Goal: Task Accomplishment & Management: Manage account settings

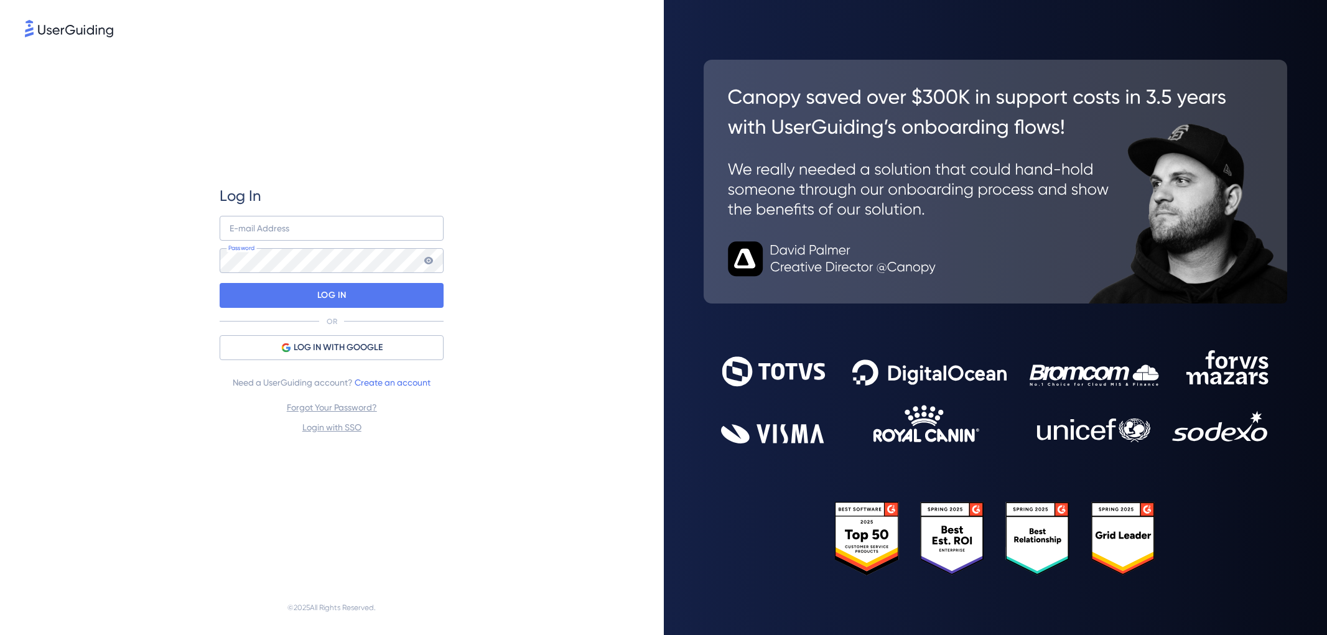
click at [299, 222] on input "email" at bounding box center [332, 228] width 224 height 25
click at [243, 343] on div "LOG IN WITH GOOGLE" at bounding box center [332, 347] width 224 height 25
click at [329, 332] on div "Log In E-mail Address Password LOG IN OR LOG IN WITH GOOGLE Need a UserGuiding …" at bounding box center [332, 310] width 224 height 249
click at [312, 349] on span "LOG IN WITH GOOGLE" at bounding box center [338, 347] width 89 height 15
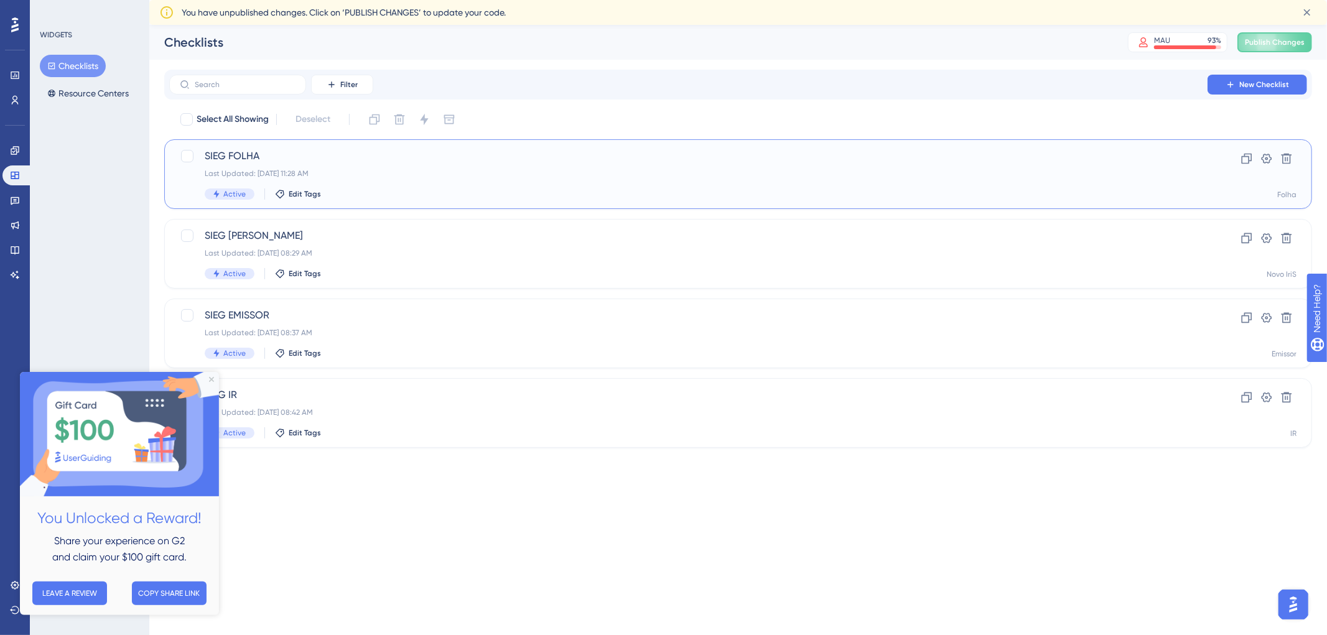
click at [372, 170] on div "Last Updated: [DATE] 11:28 AM" at bounding box center [689, 174] width 968 height 10
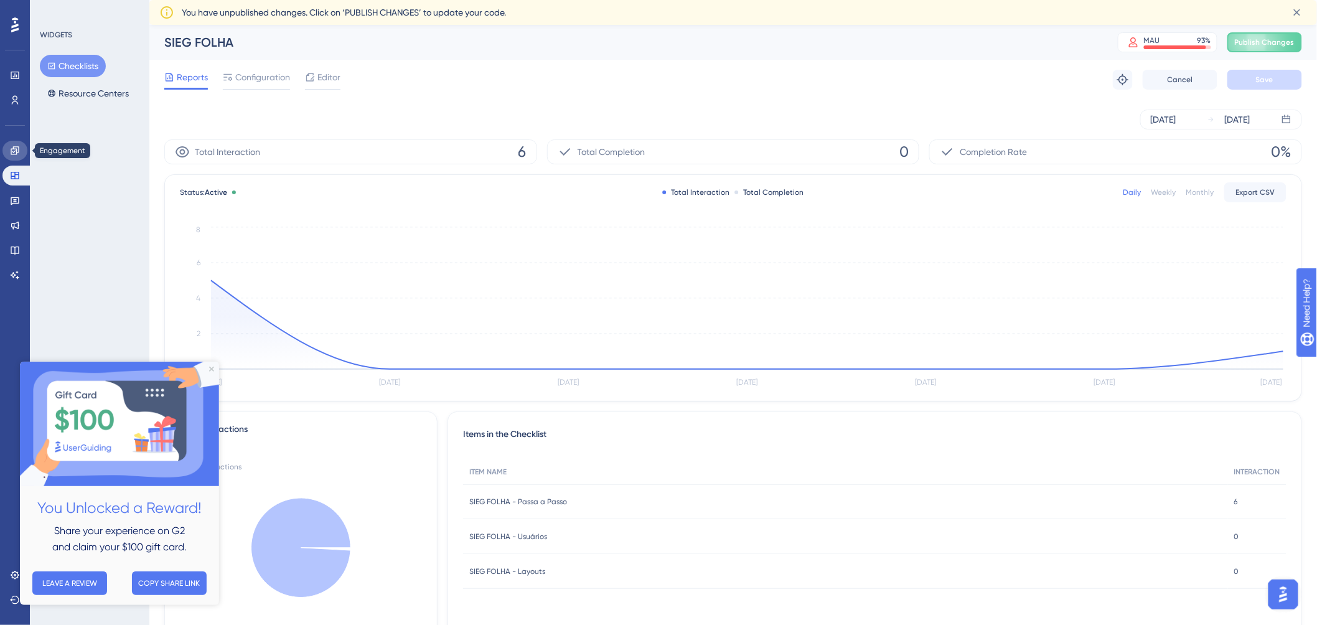
click at [14, 156] on link at bounding box center [14, 151] width 25 height 20
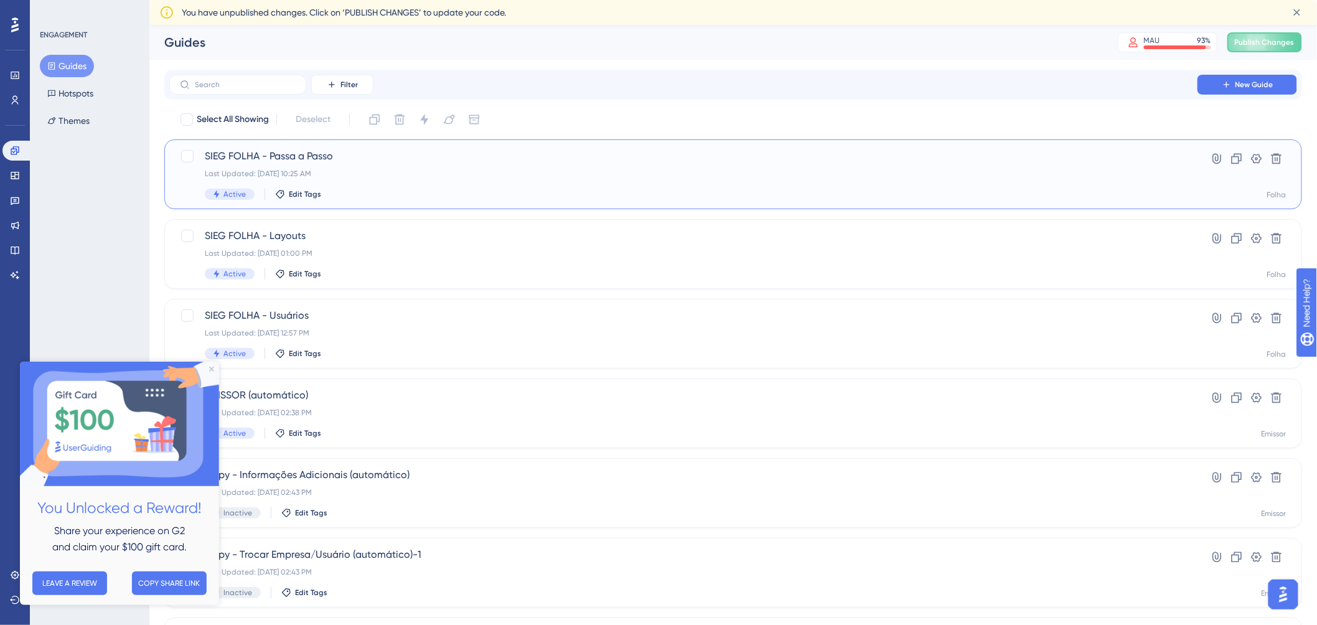
click at [467, 167] on div "SIEG FOLHA - Passa a Passo Last Updated: [DATE] 10:25 AM Active Edit Tags" at bounding box center [683, 174] width 957 height 51
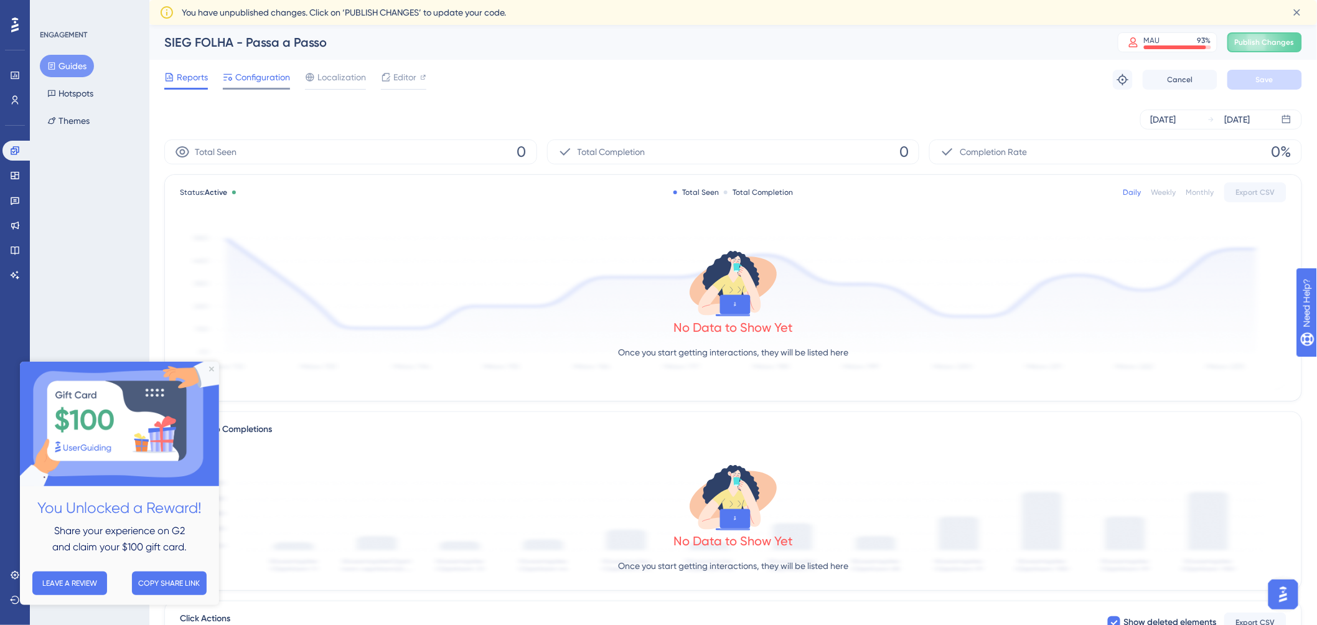
click at [278, 82] on span "Configuration" at bounding box center [262, 77] width 55 height 15
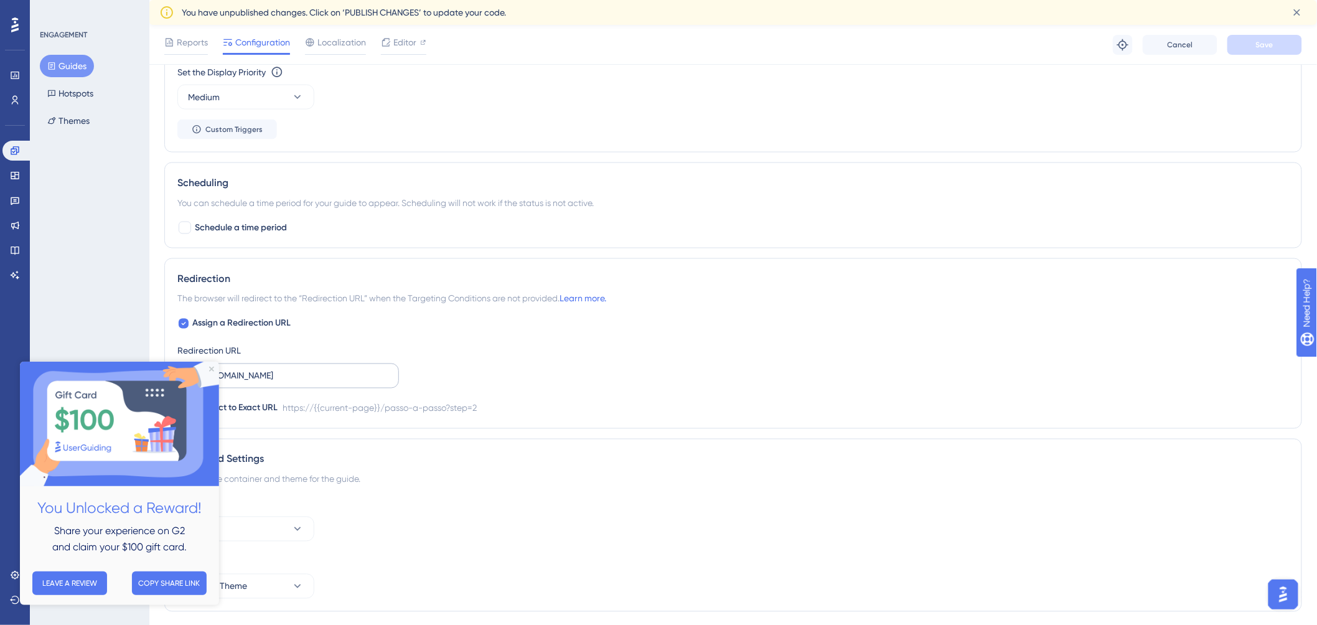
scroll to position [691, 0]
click at [212, 373] on img at bounding box center [118, 423] width 199 height 124
click at [210, 368] on icon "Close Preview" at bounding box center [210, 368] width 5 height 5
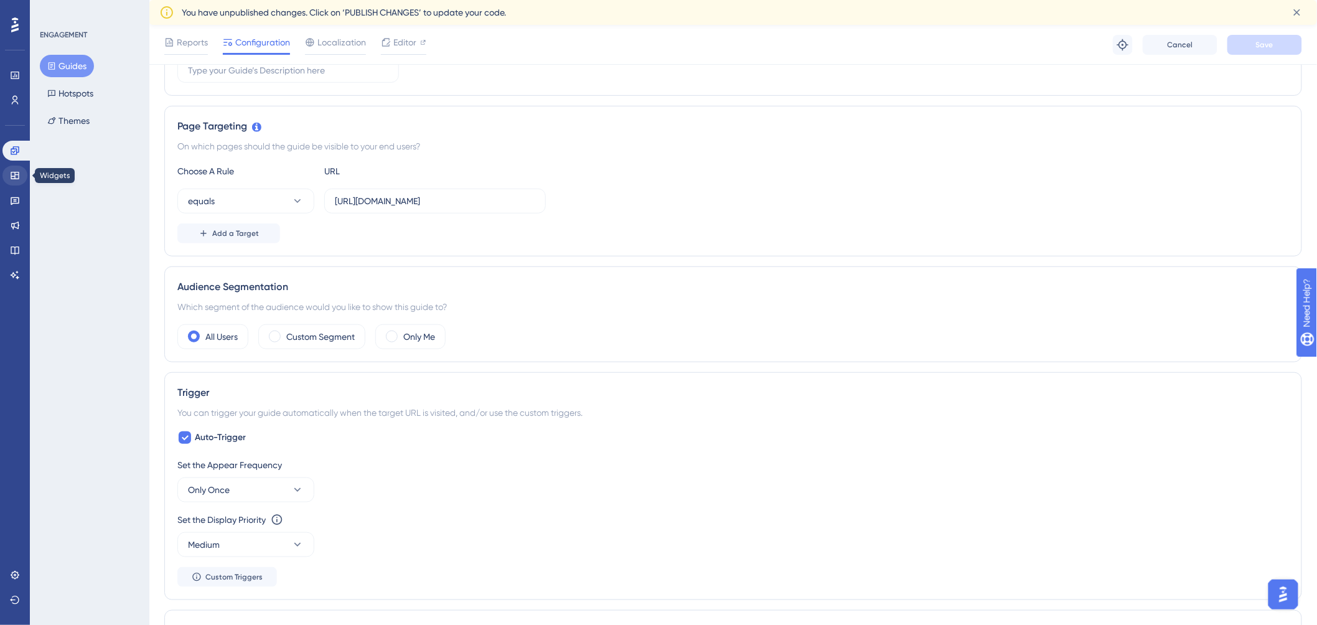
scroll to position [0, 0]
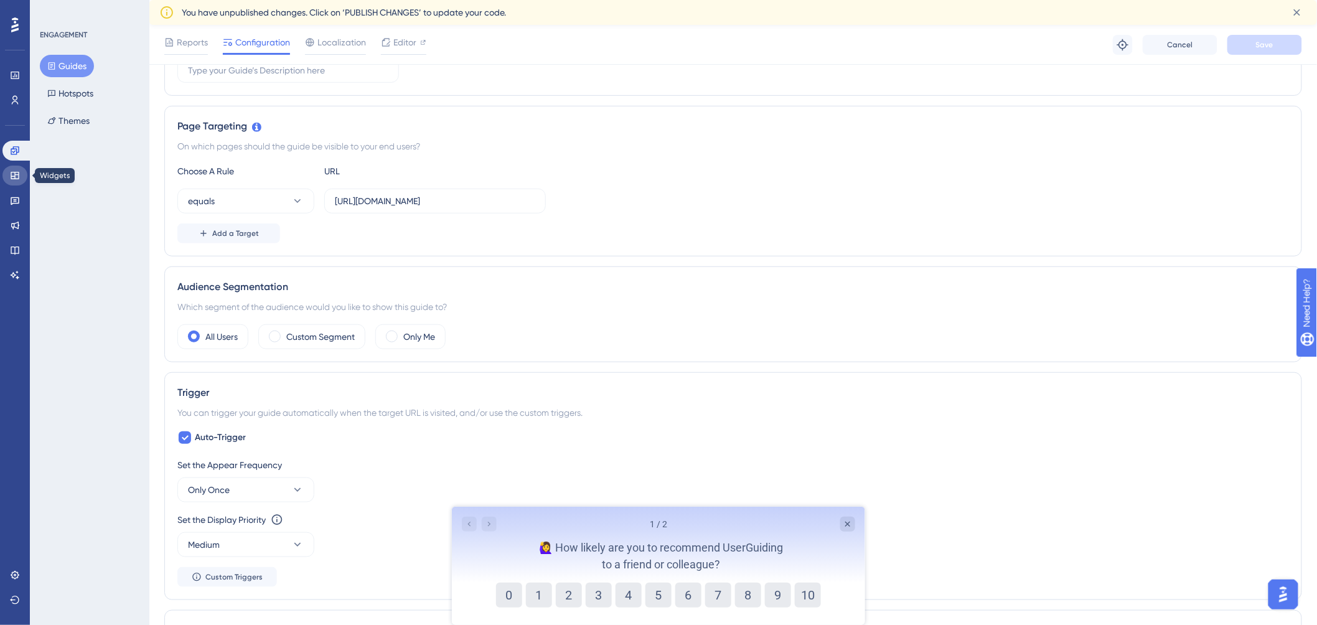
click at [16, 173] on icon at bounding box center [15, 175] width 10 height 10
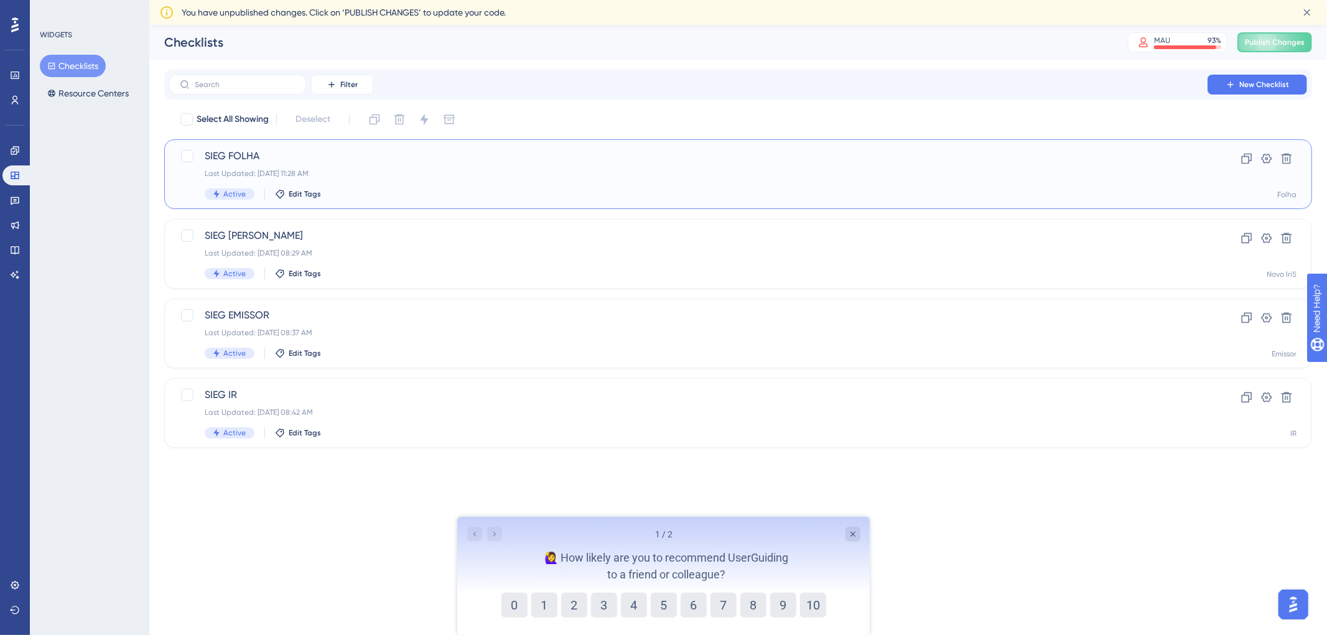
click at [509, 147] on div "SIEG FOLHA Last Updated: [DATE] 11:28 AM Active Edit Tags Clone Settings Delete…" at bounding box center [738, 174] width 1148 height 70
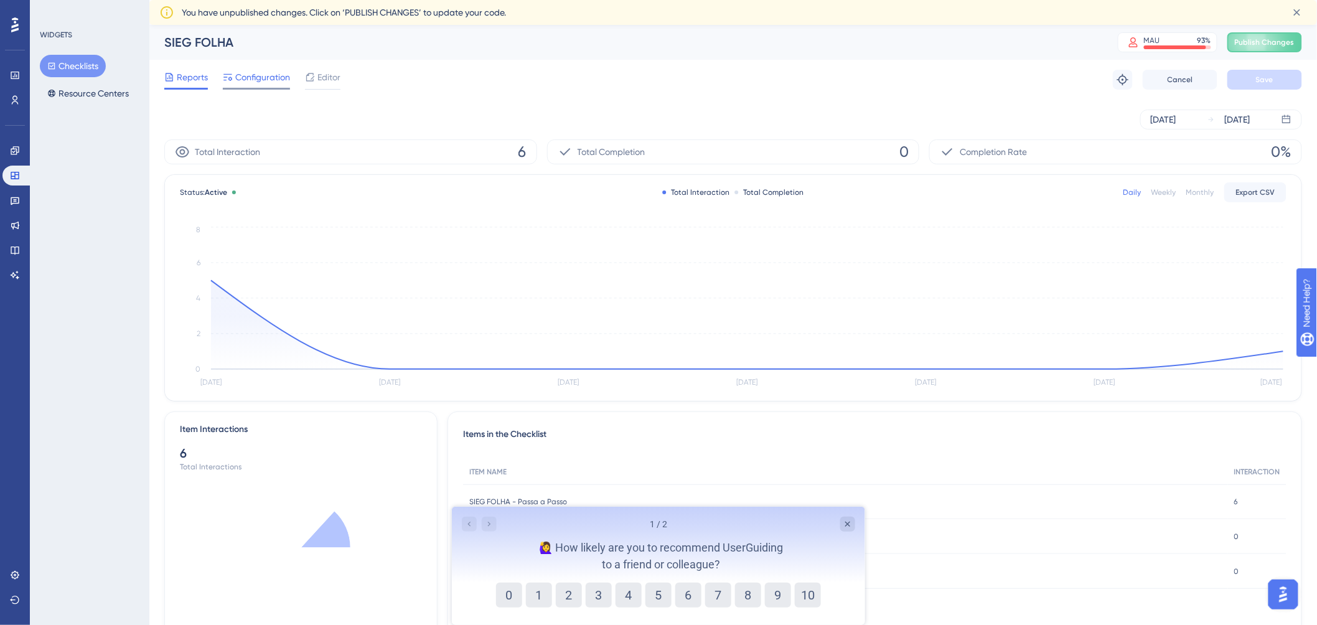
click at [271, 80] on span "Configuration" at bounding box center [262, 77] width 55 height 15
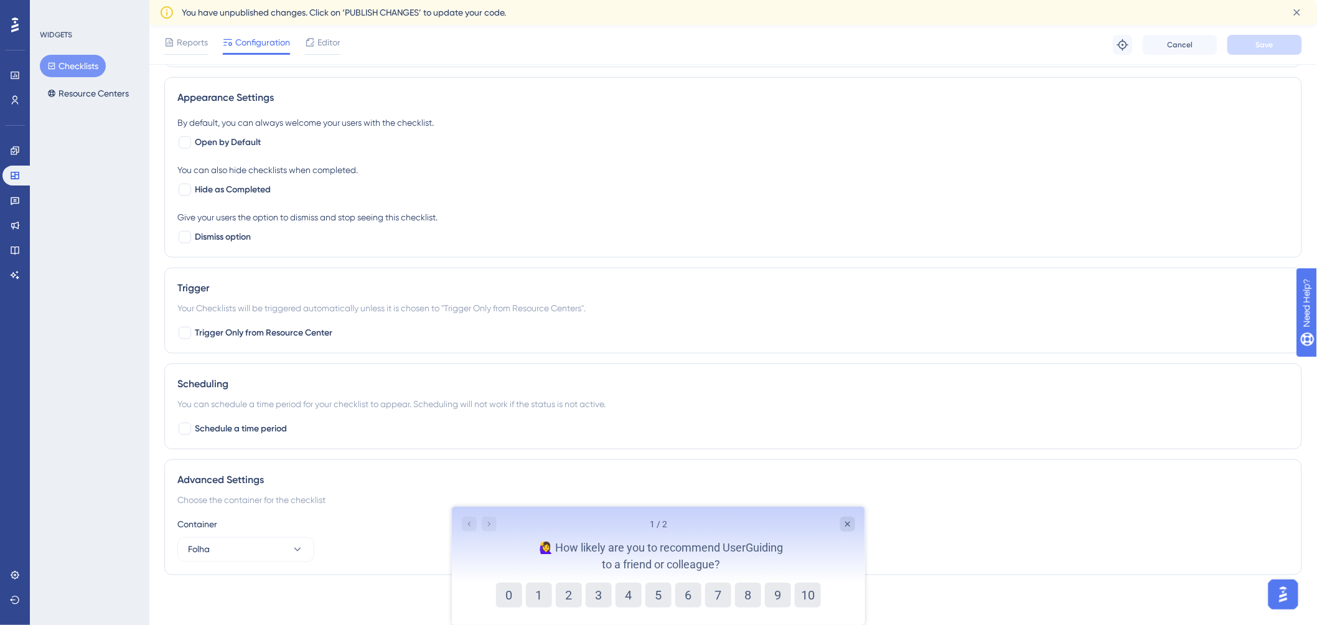
scroll to position [134, 0]
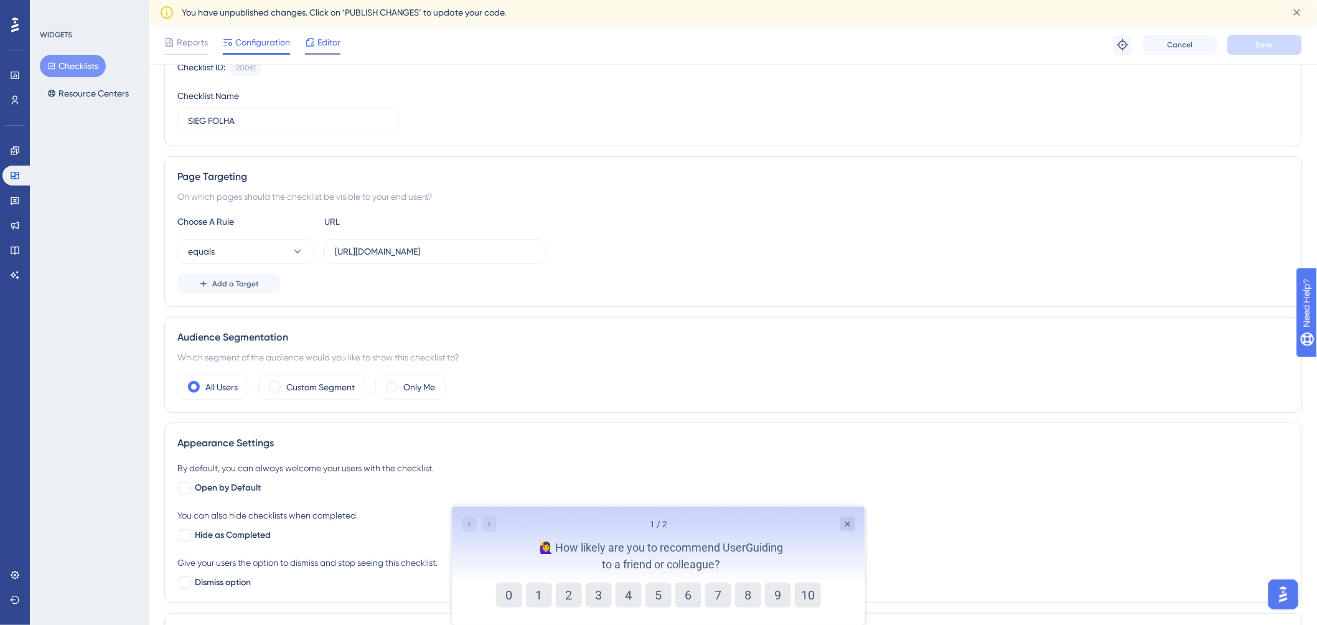
click at [338, 50] on div "Editor" at bounding box center [322, 45] width 35 height 20
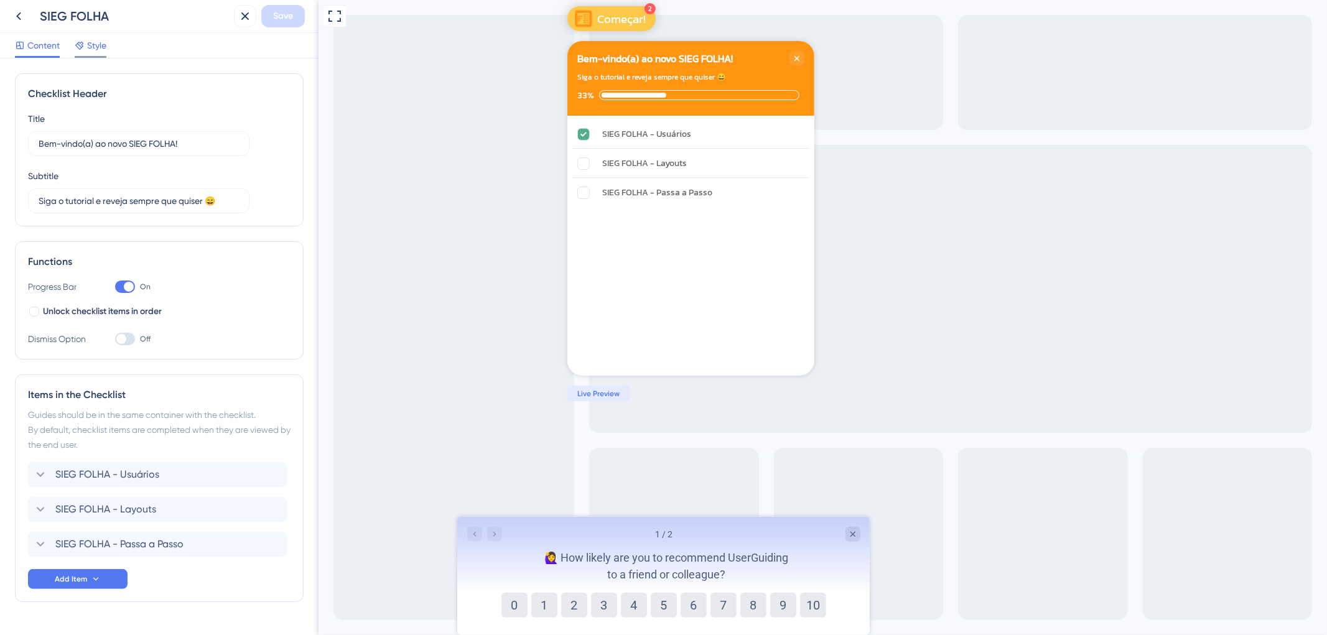
click at [97, 40] on span "Style" at bounding box center [96, 45] width 19 height 15
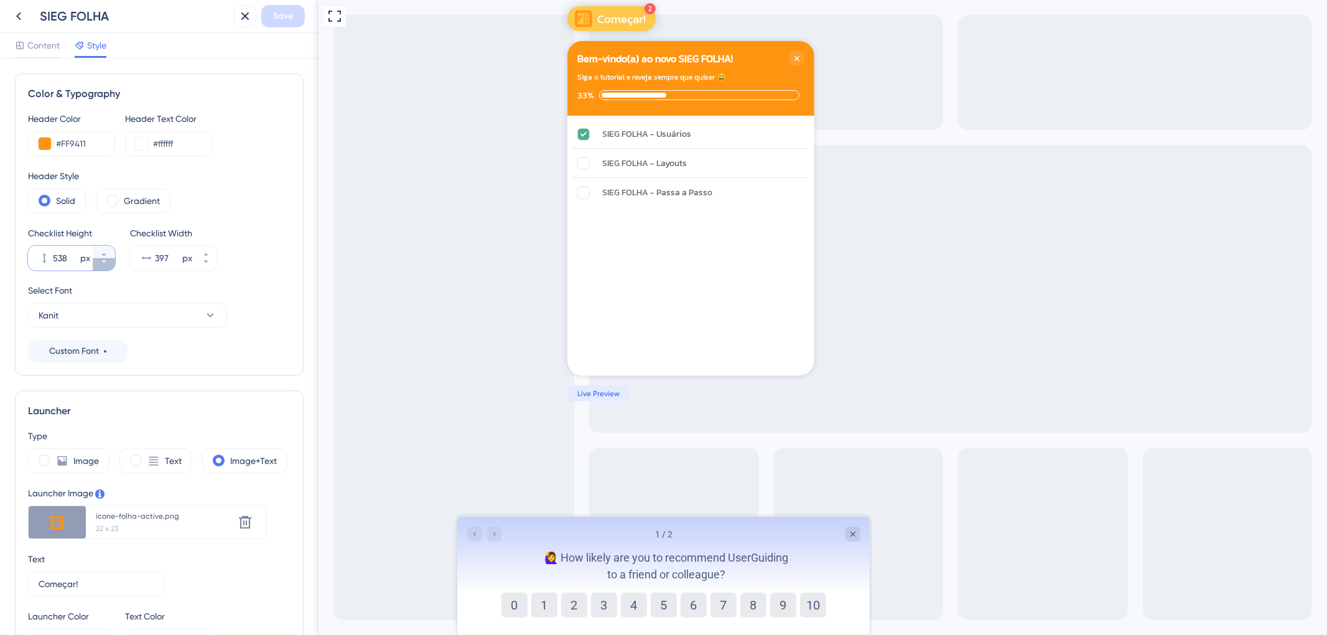
click at [101, 264] on icon at bounding box center [103, 261] width 7 height 7
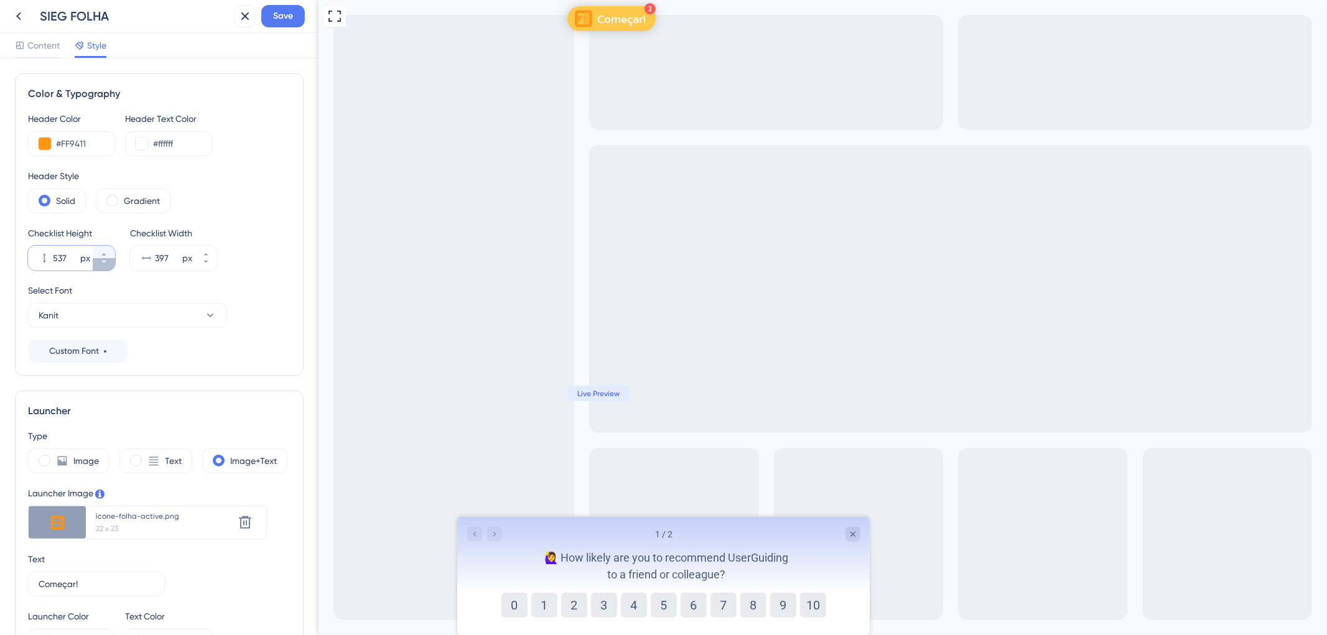
click at [101, 264] on icon at bounding box center [103, 261] width 7 height 7
click at [101, 254] on icon at bounding box center [103, 254] width 7 height 7
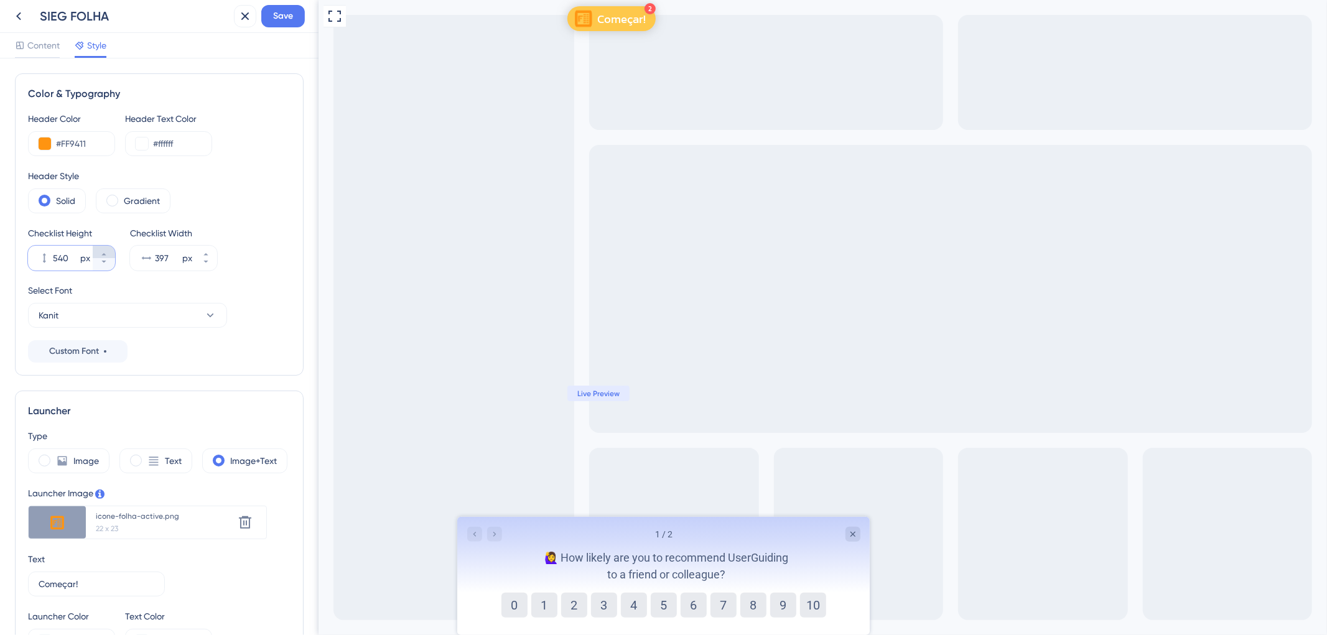
click at [106, 252] on icon at bounding box center [103, 254] width 7 height 7
type input "541"
click at [210, 253] on button "403 px" at bounding box center [206, 252] width 22 height 12
click at [208, 263] on icon at bounding box center [205, 261] width 7 height 7
type input "397"
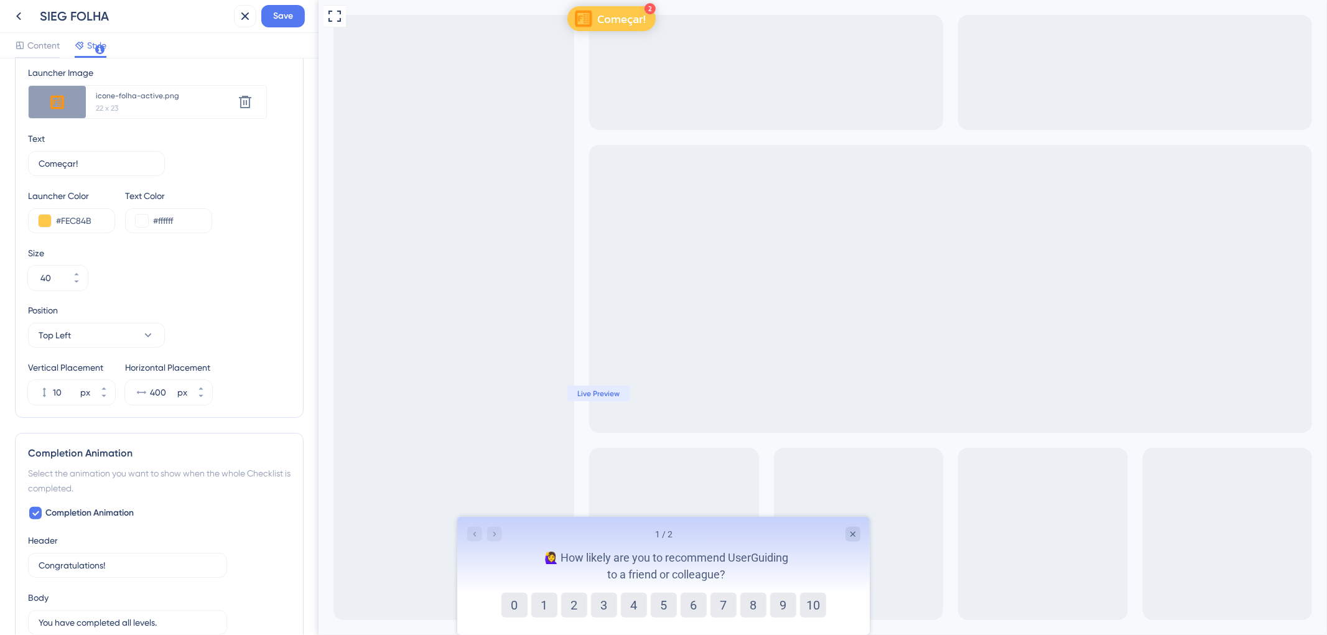
scroll to position [483, 0]
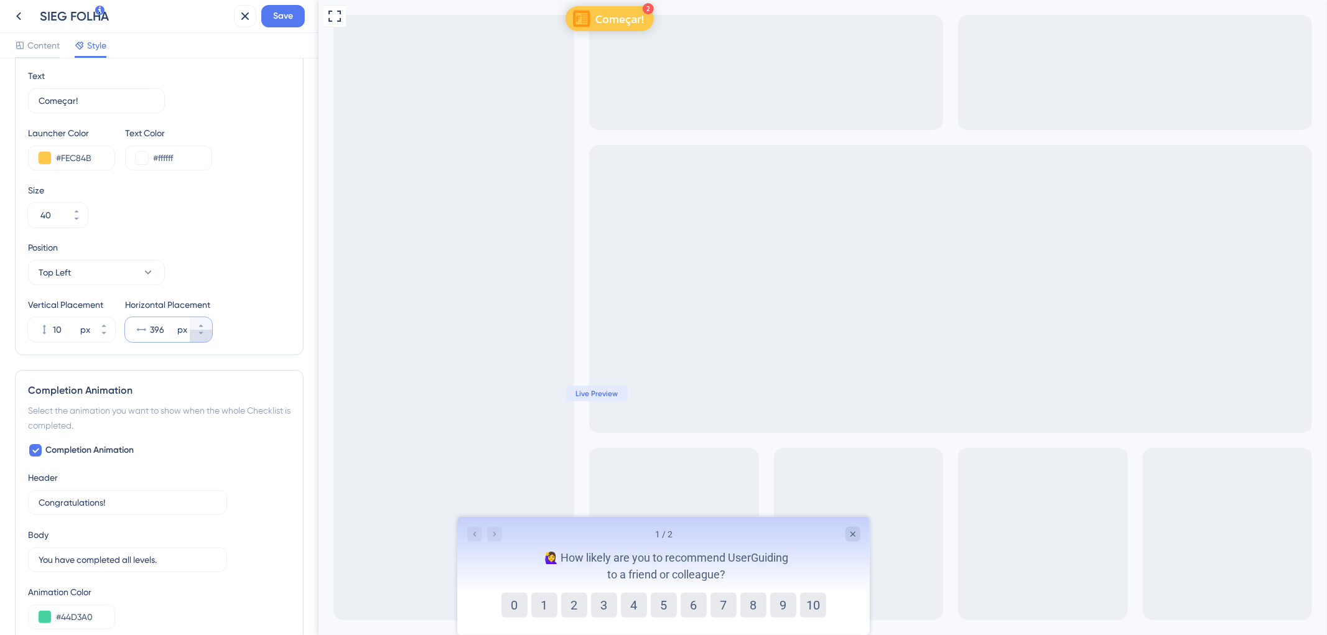
click at [198, 332] on icon at bounding box center [200, 333] width 7 height 7
click at [201, 324] on icon at bounding box center [200, 325] width 7 height 7
drag, startPoint x: 202, startPoint y: 320, endPoint x: 315, endPoint y: 172, distance: 186.0
click at [204, 317] on button "550 px" at bounding box center [201, 323] width 22 height 12
type input "551"
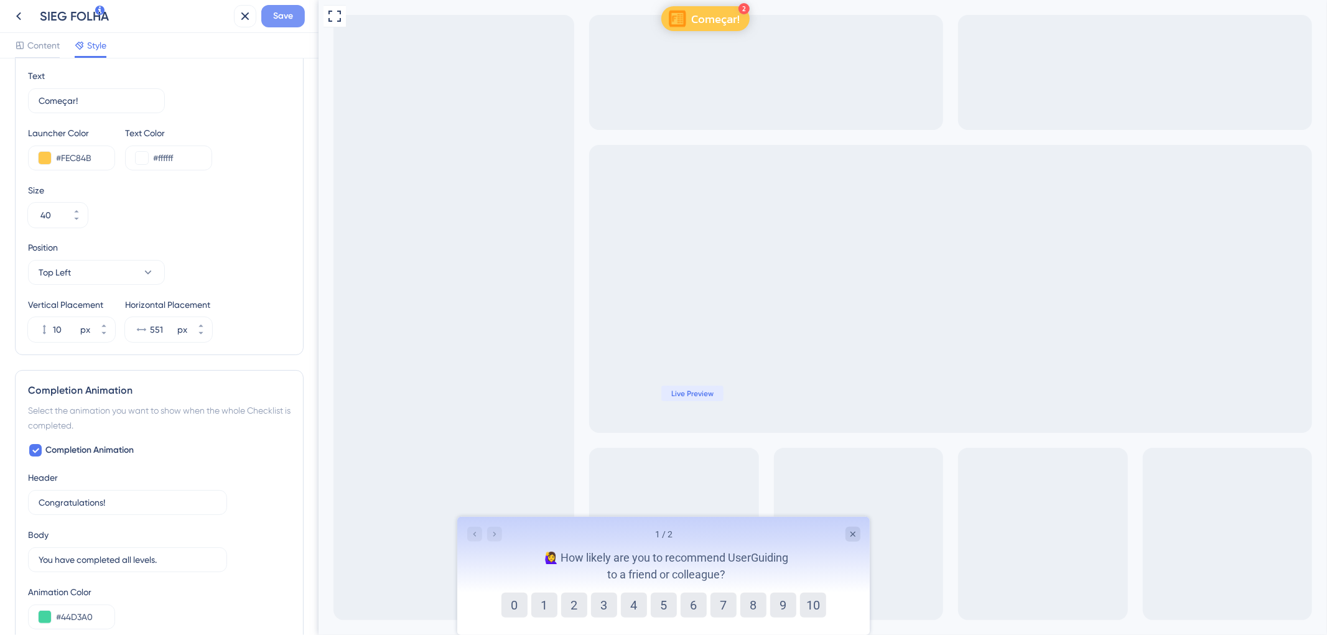
click at [284, 17] on span "Save" at bounding box center [283, 16] width 20 height 15
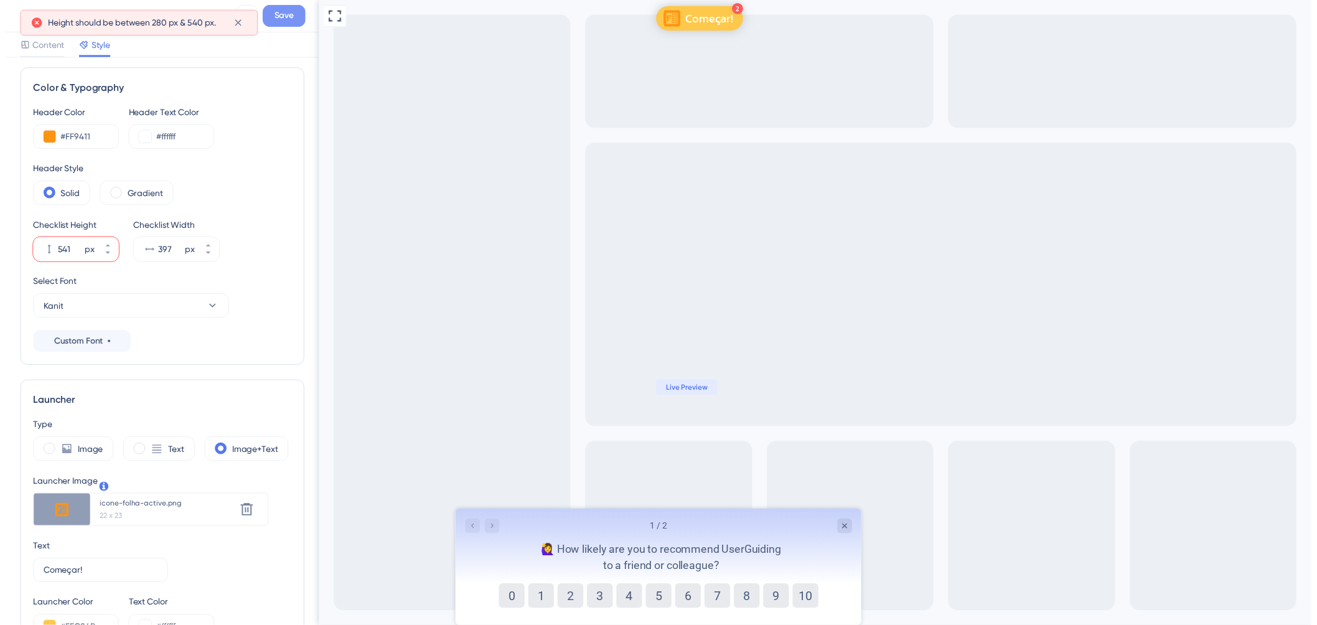
scroll to position [0, 0]
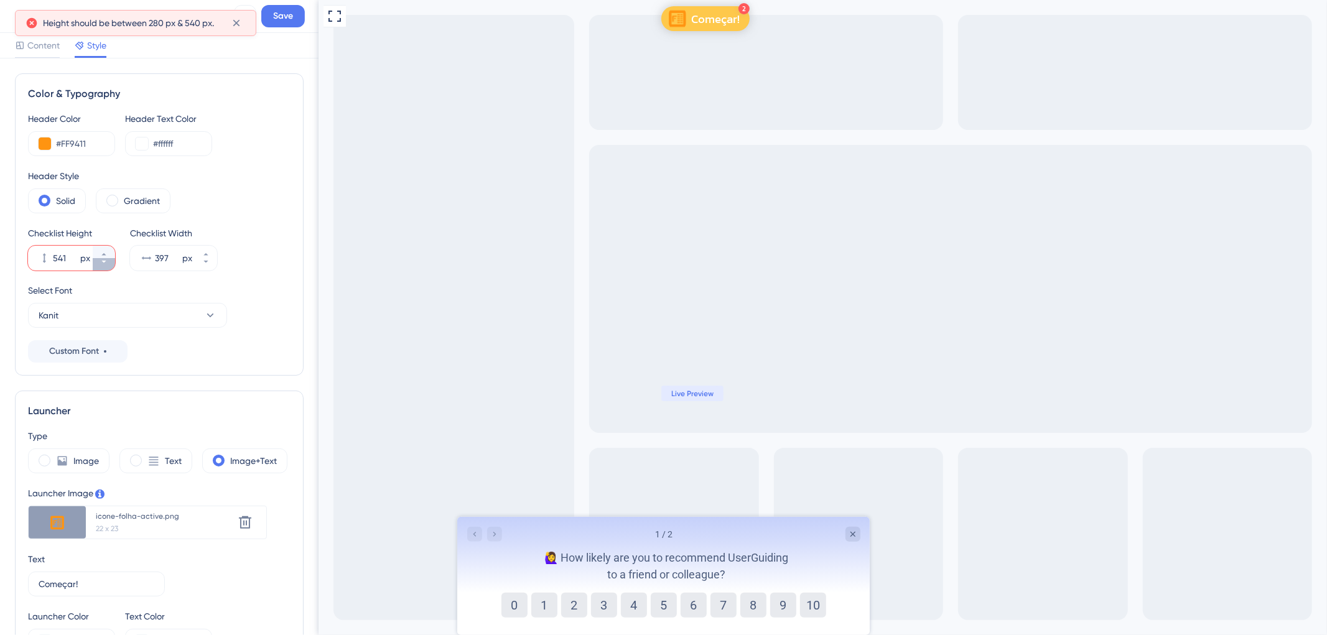
click at [102, 263] on icon at bounding box center [103, 261] width 7 height 7
type input "540"
click at [287, 14] on span "Save" at bounding box center [283, 16] width 20 height 15
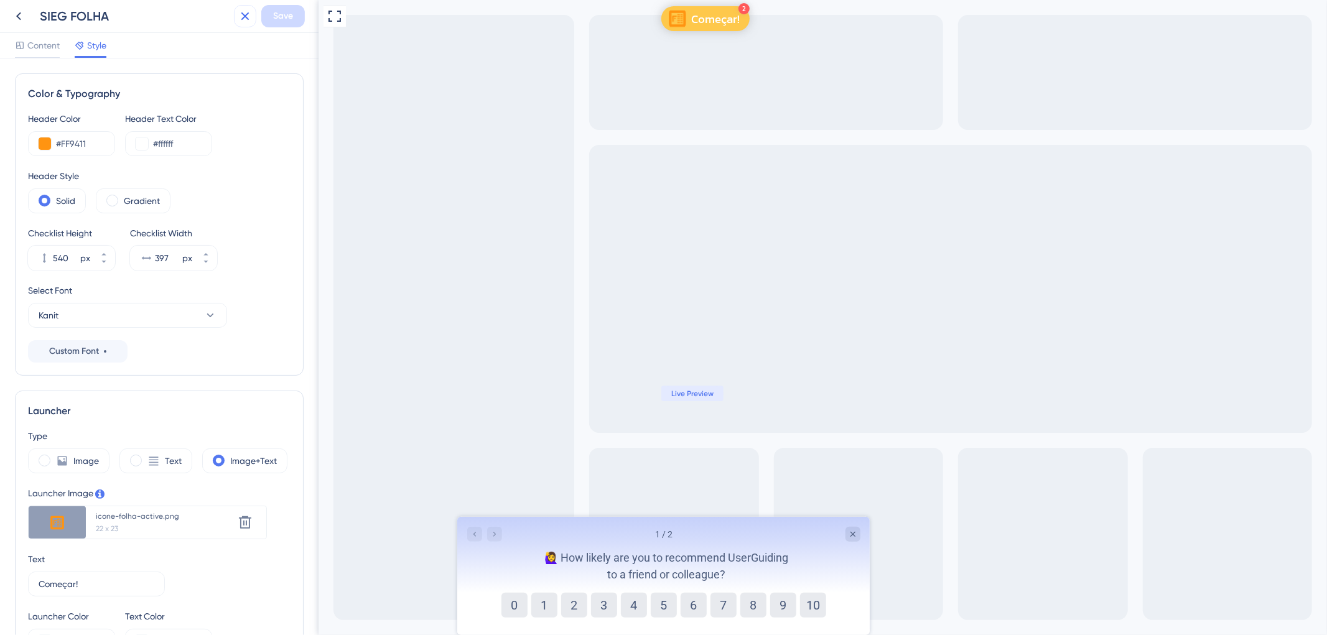
click at [247, 23] on icon at bounding box center [245, 16] width 15 height 15
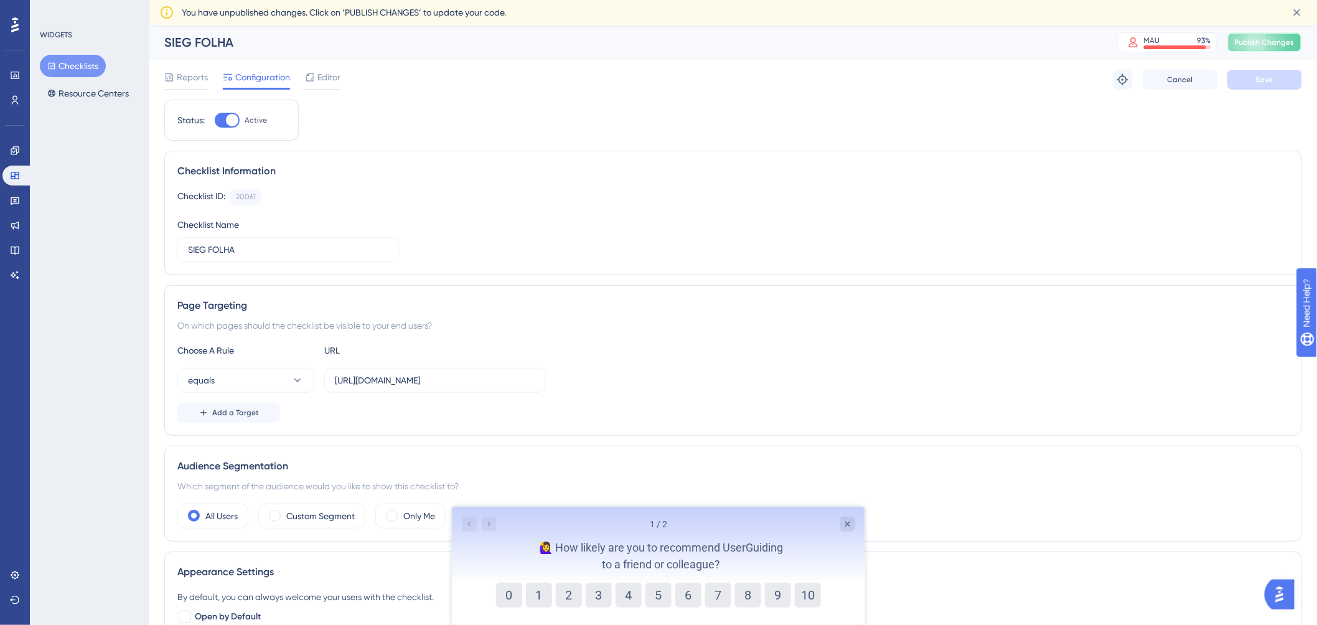
click at [1289, 39] on span "Publish Changes" at bounding box center [1264, 42] width 60 height 10
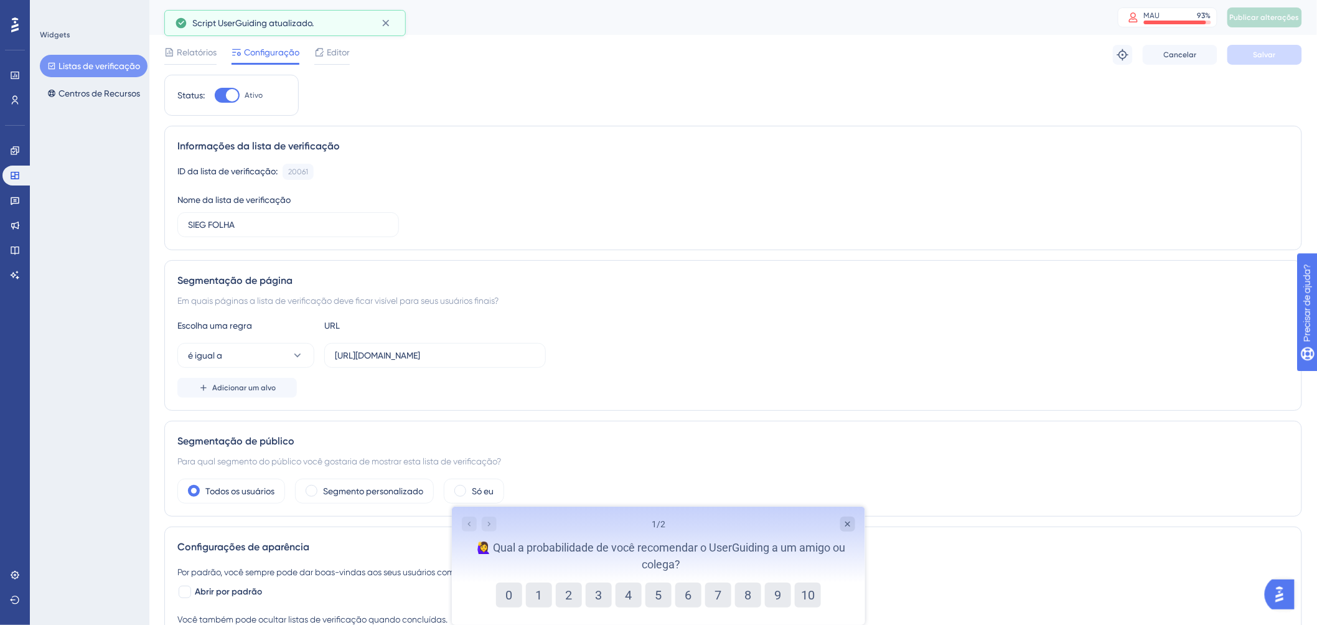
click at [843, 44] on div "Relatórios Configuração Editor Solucionar problemas Cancelar Salvar" at bounding box center [732, 55] width 1137 height 40
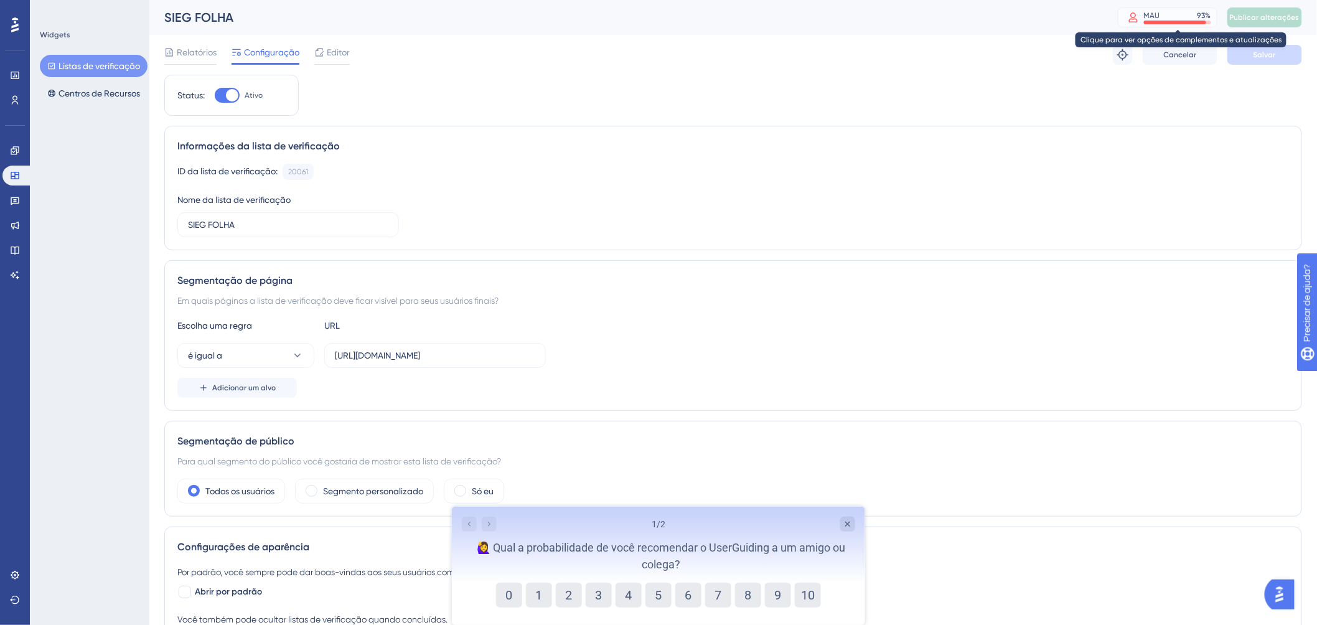
click at [1160, 14] on font "MAU" at bounding box center [1152, 15] width 16 height 9
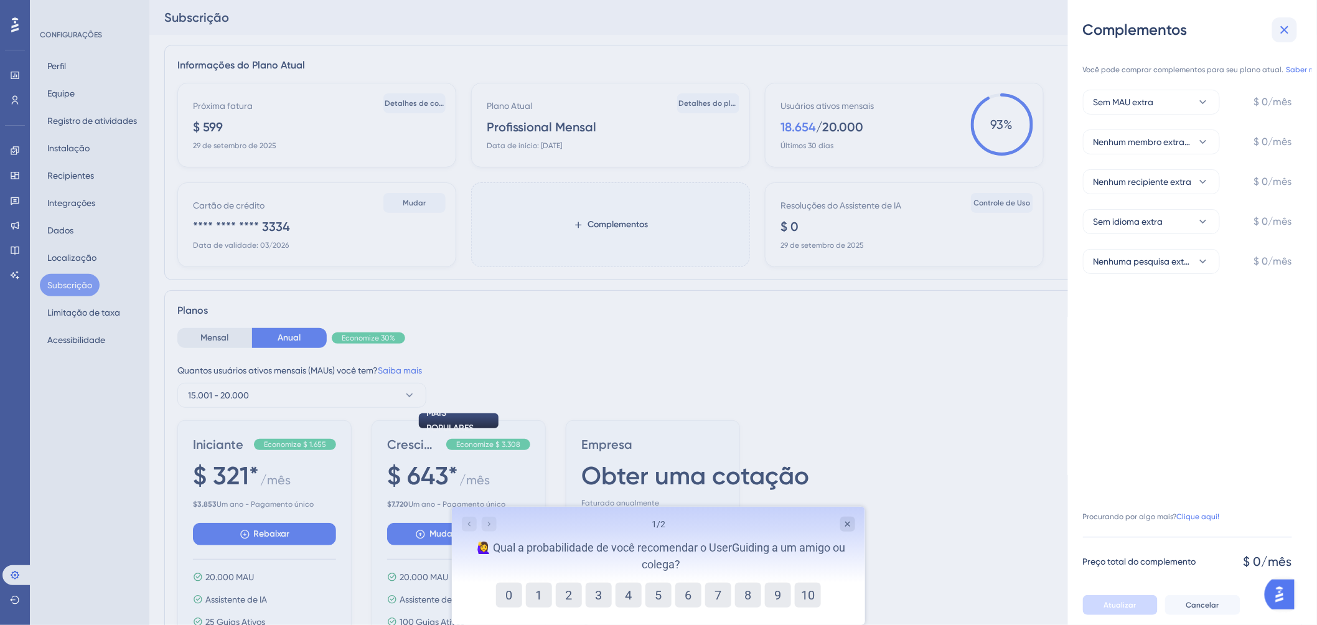
click at [1289, 28] on icon at bounding box center [1284, 29] width 15 height 15
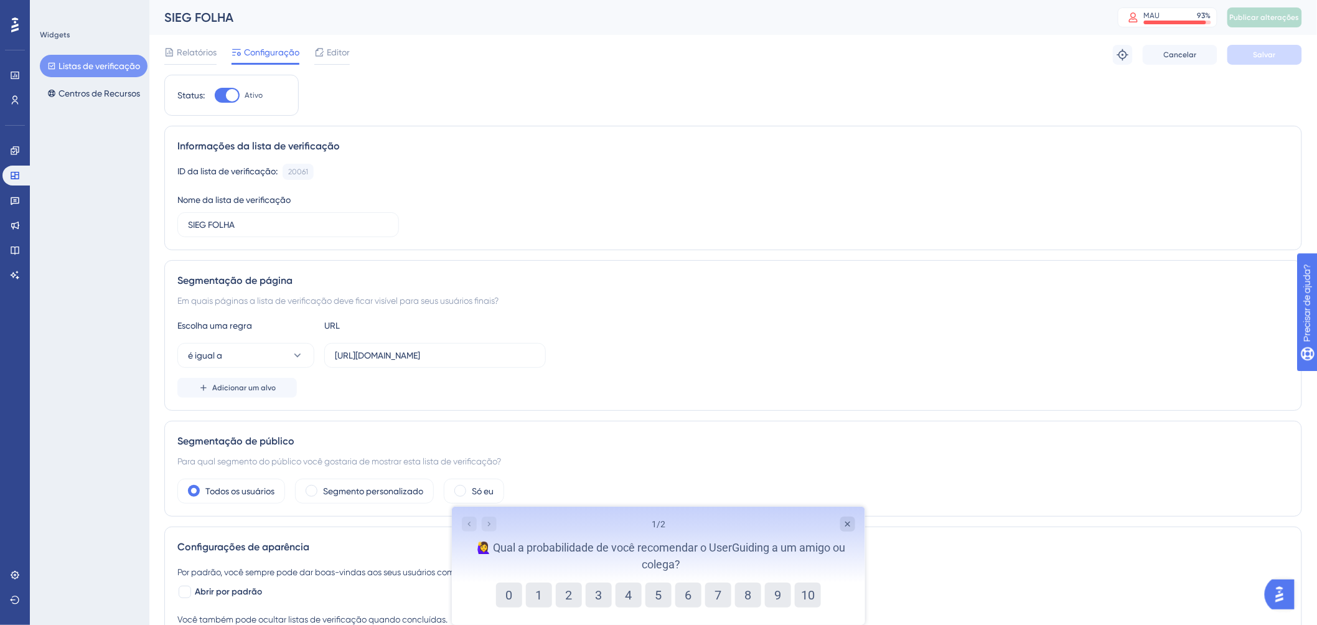
click at [330, 66] on div "Relatórios Configuração Editor Solucionar problemas Cancelar Salvar" at bounding box center [732, 55] width 1137 height 40
click at [332, 52] on font "Editor" at bounding box center [338, 52] width 23 height 10
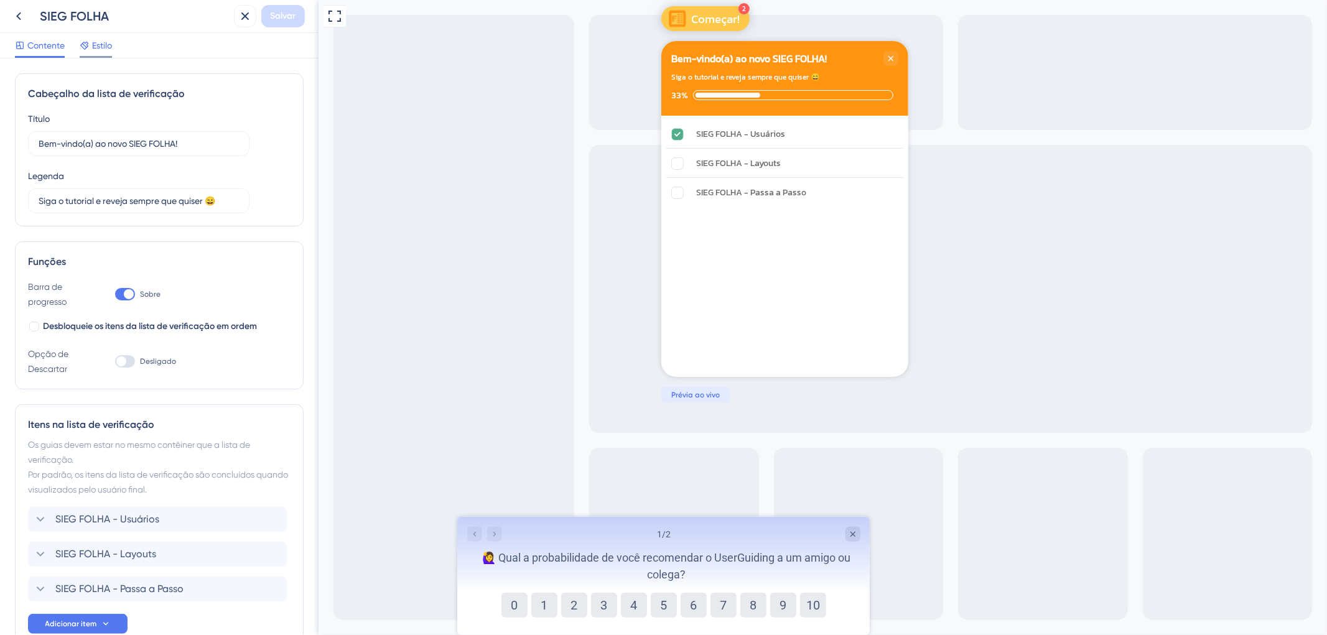
click at [100, 42] on font "Estilo" at bounding box center [102, 45] width 20 height 10
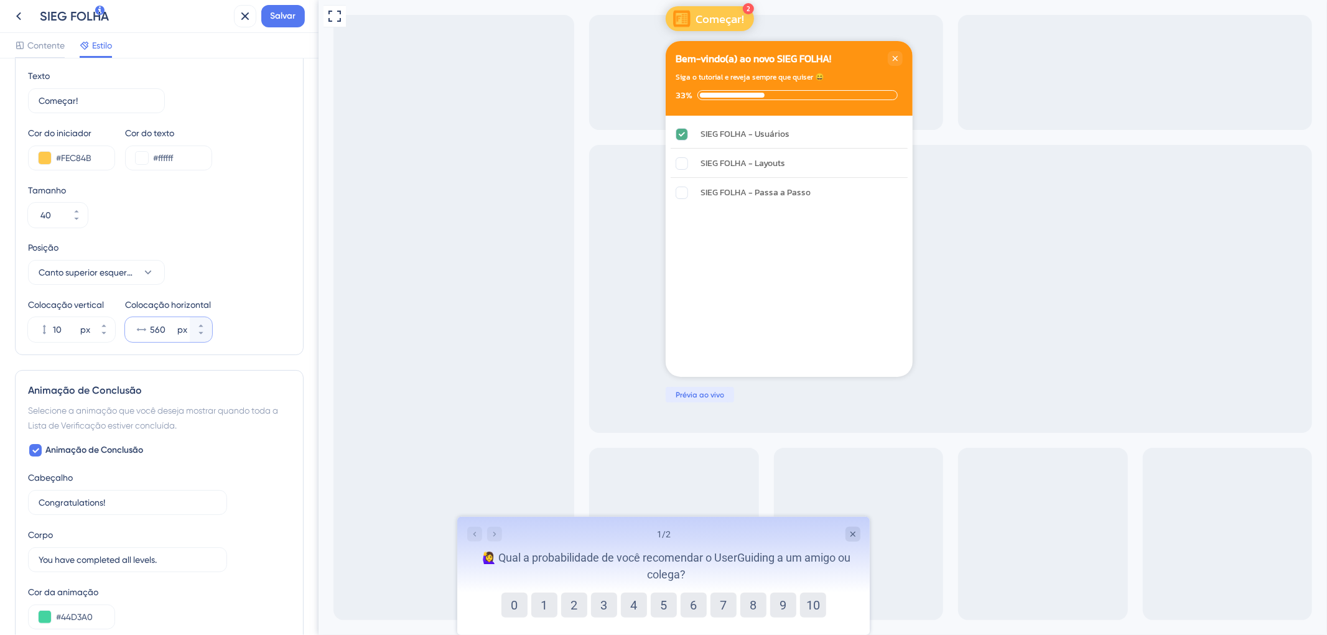
drag, startPoint x: 195, startPoint y: 324, endPoint x: 179, endPoint y: 329, distance: 17.5
click at [195, 322] on button "560 px" at bounding box center [201, 323] width 22 height 12
click at [172, 330] on input "561" at bounding box center [162, 329] width 25 height 15
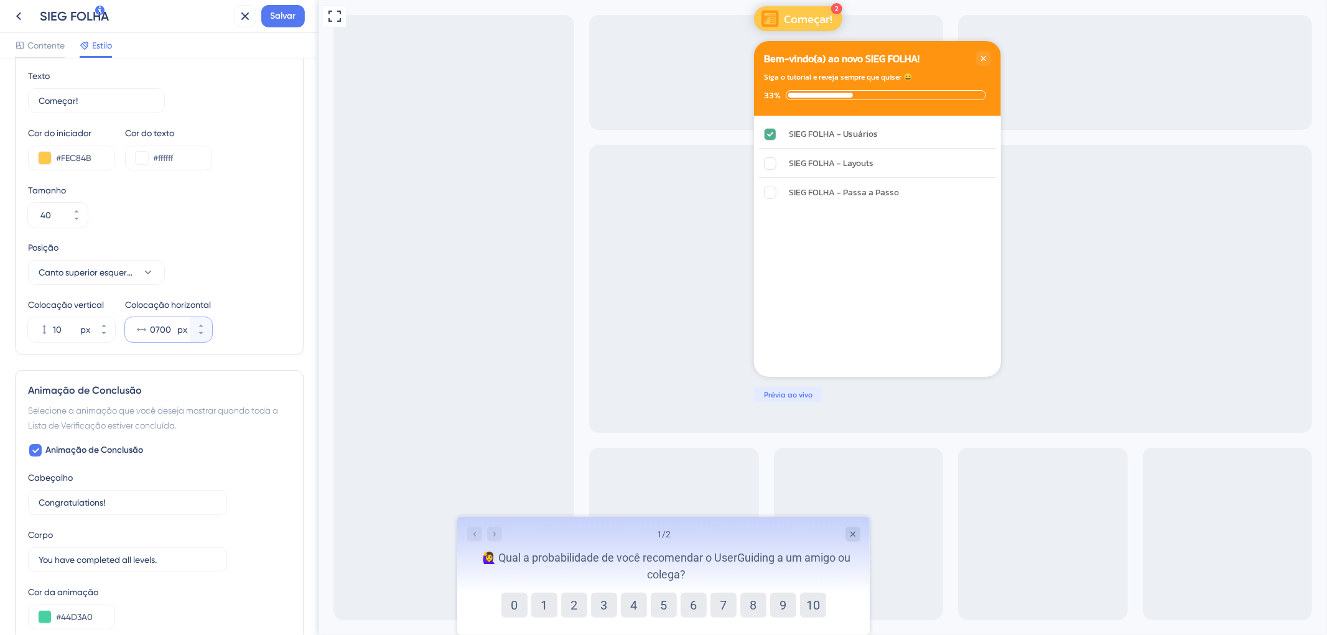
type input "0700"
click at [289, 9] on span "Salvar" at bounding box center [284, 16] width 26 height 15
click at [15, 15] on div "Lista de verificação atualizada." at bounding box center [135, 23] width 241 height 26
click at [11, 19] on icon at bounding box center [18, 16] width 15 height 15
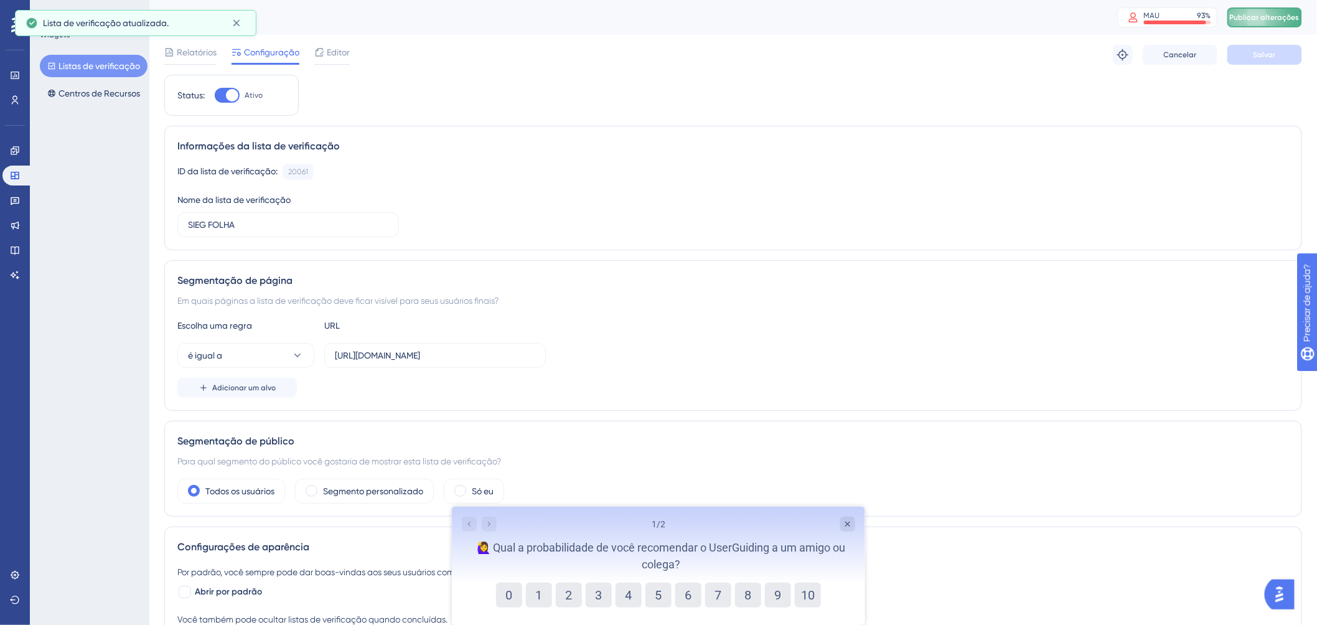
click at [1290, 21] on font "Publicar alterações" at bounding box center [1264, 17] width 70 height 9
click at [327, 56] on font "Editor" at bounding box center [338, 52] width 23 height 10
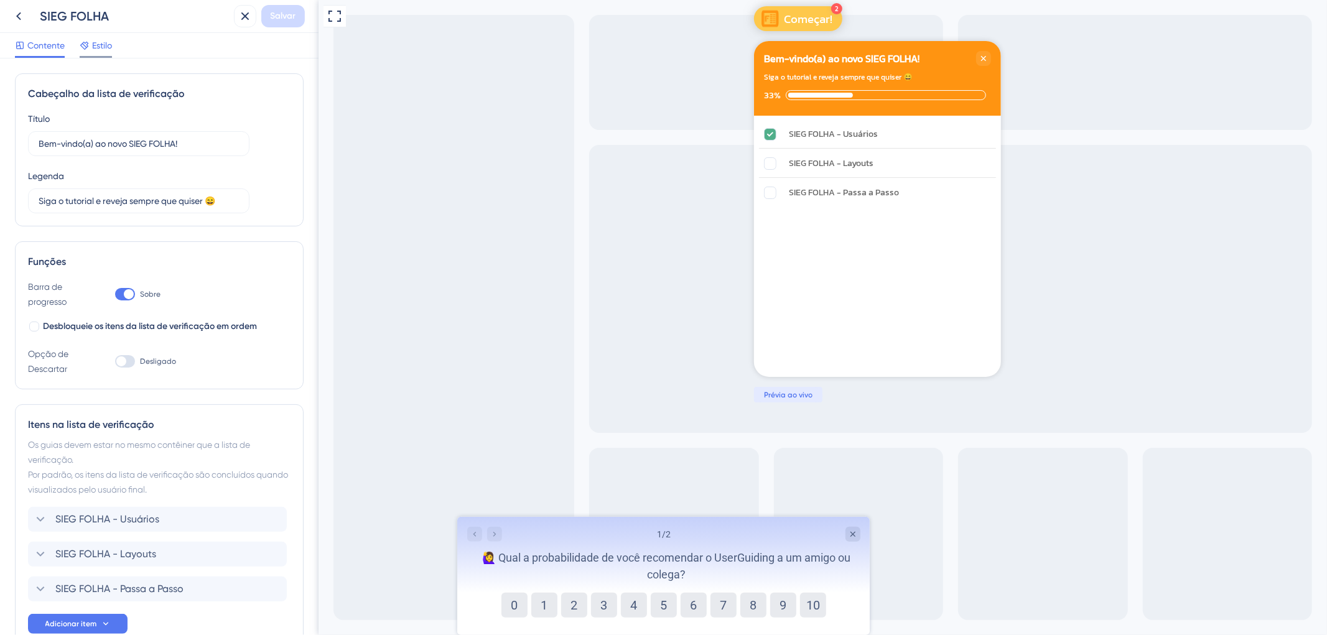
click at [96, 46] on font "Estilo" at bounding box center [102, 45] width 20 height 10
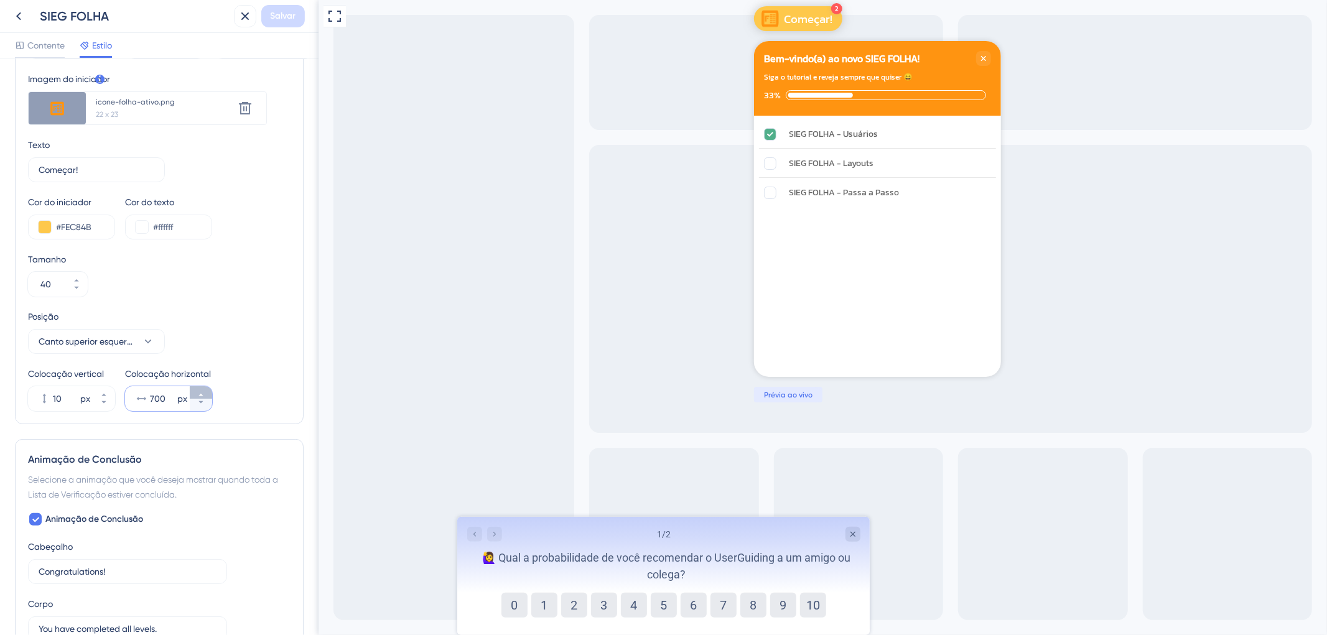
click at [200, 394] on icon at bounding box center [200, 395] width 4 height 2
click at [166, 398] on input "701" at bounding box center [162, 398] width 25 height 15
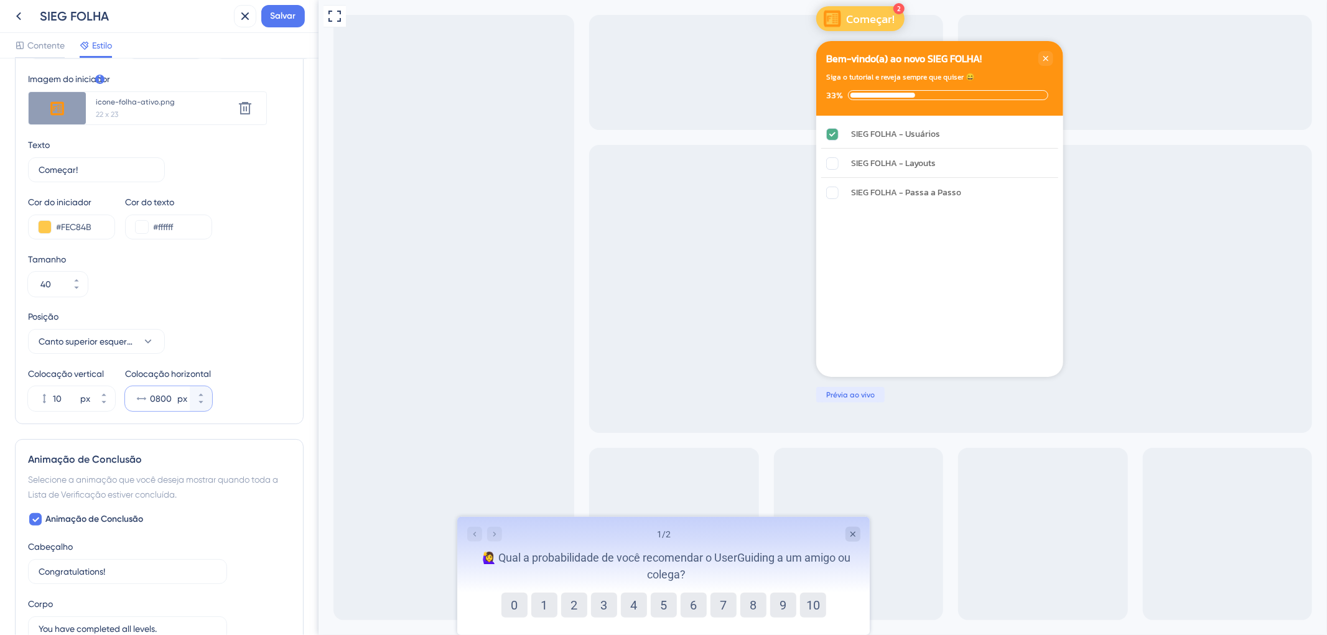
type input "0800"
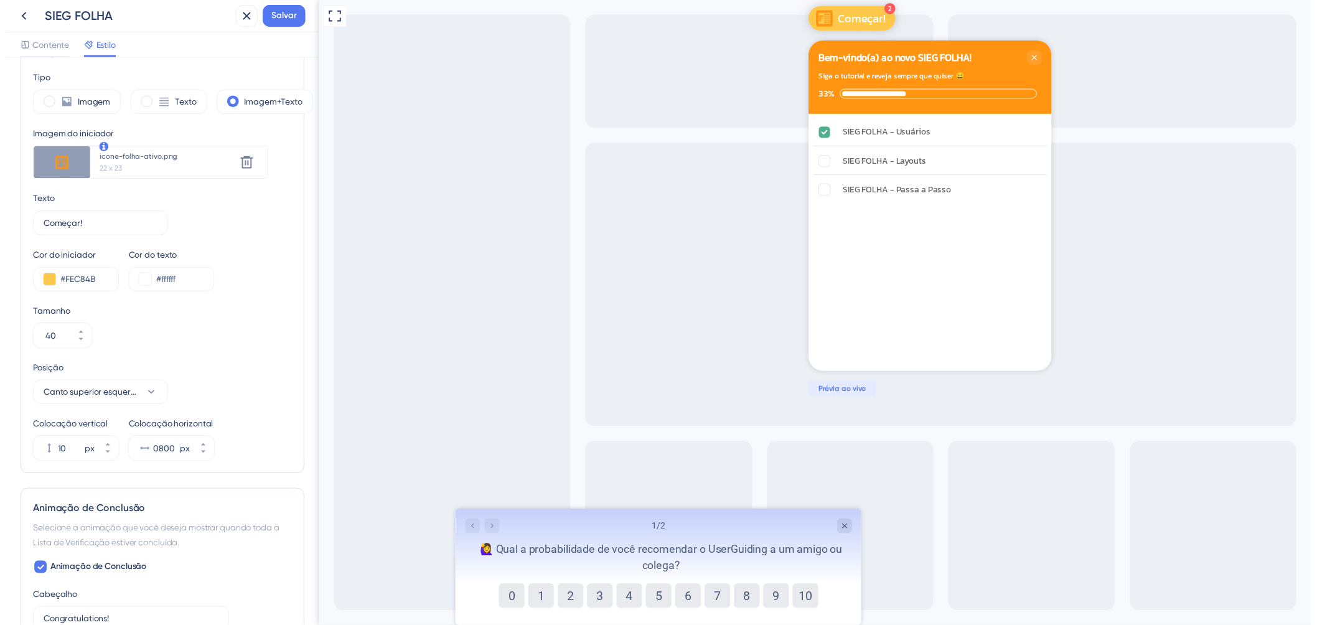
scroll to position [345, 0]
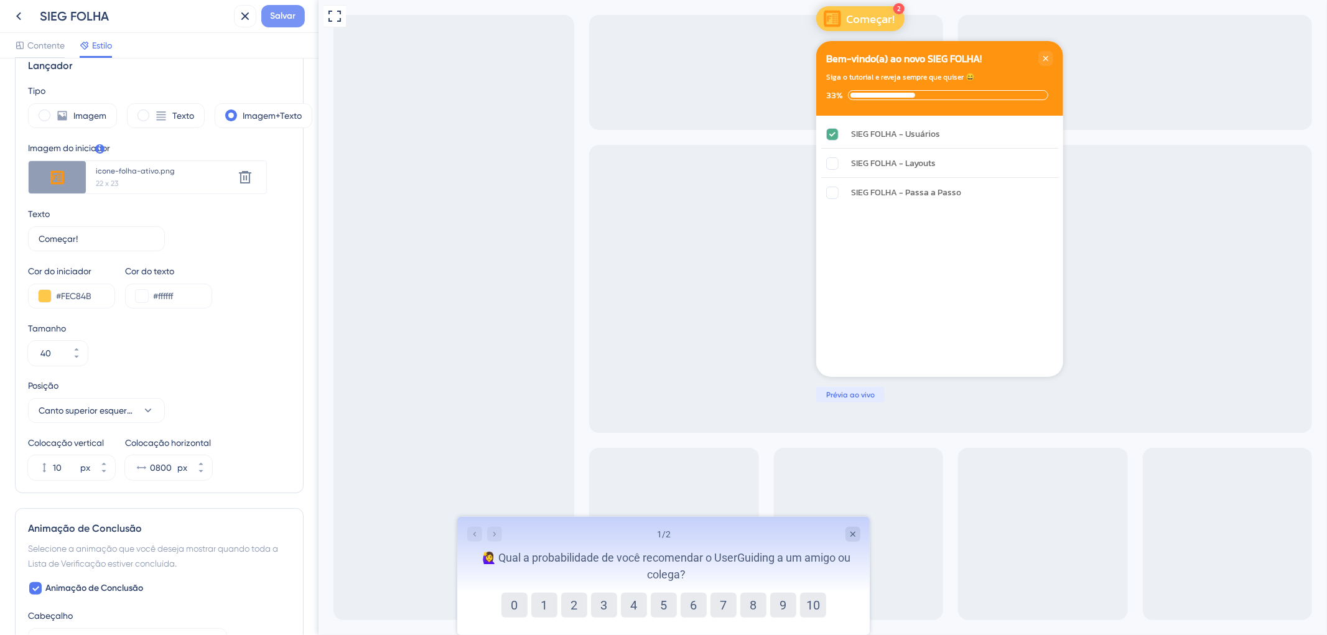
click at [281, 21] on span "Salvar" at bounding box center [284, 16] width 26 height 15
click at [235, 22] on icon at bounding box center [236, 23] width 7 height 7
click at [28, 10] on button at bounding box center [18, 16] width 22 height 22
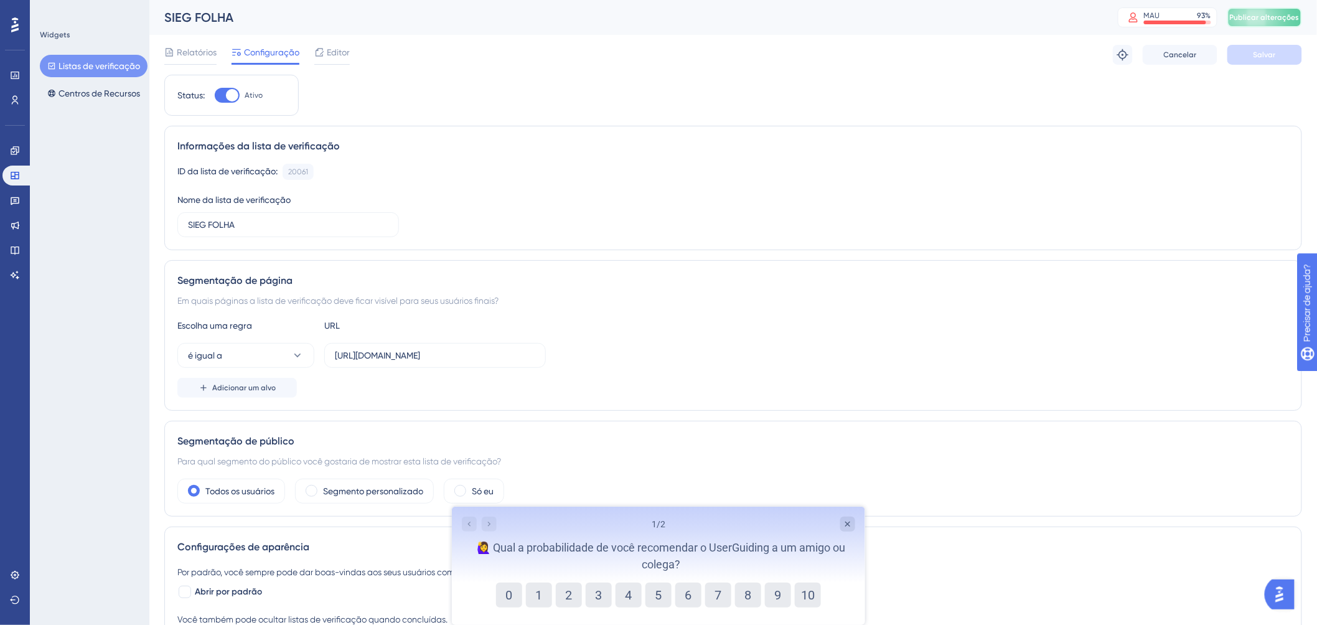
click at [1276, 21] on font "Publicar alterações" at bounding box center [1264, 17] width 70 height 9
click at [337, 52] on font "Editor" at bounding box center [338, 52] width 23 height 10
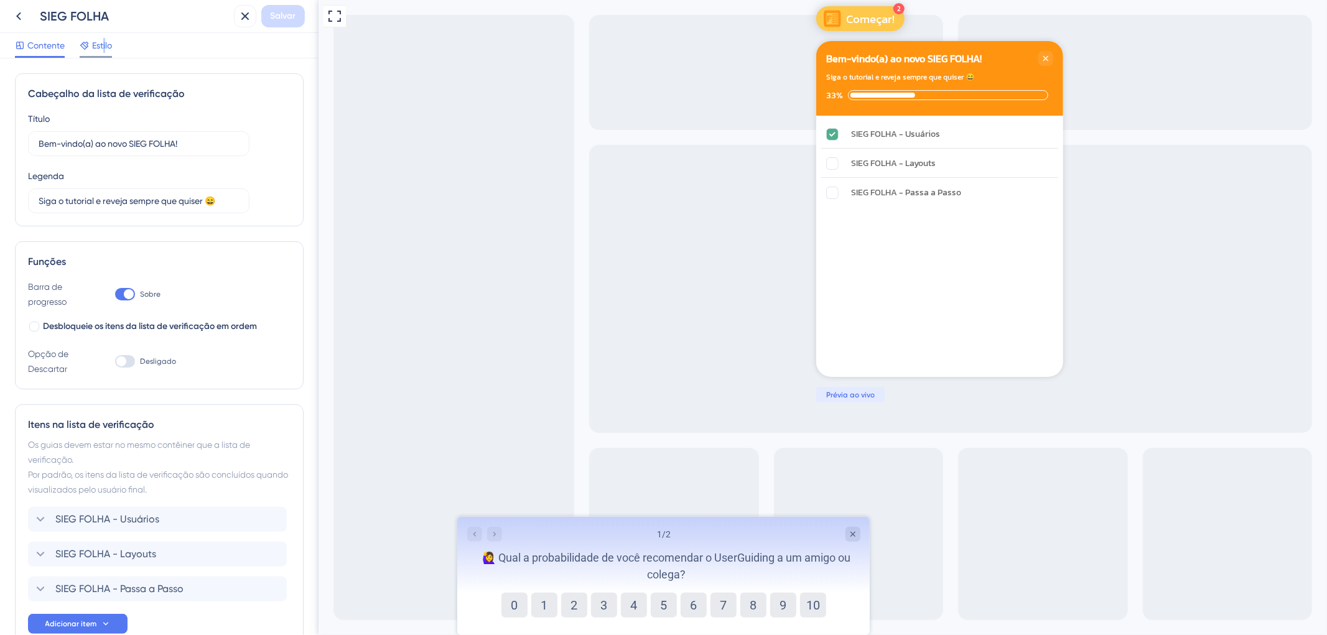
click at [105, 46] on font "Estilo" at bounding box center [102, 45] width 20 height 10
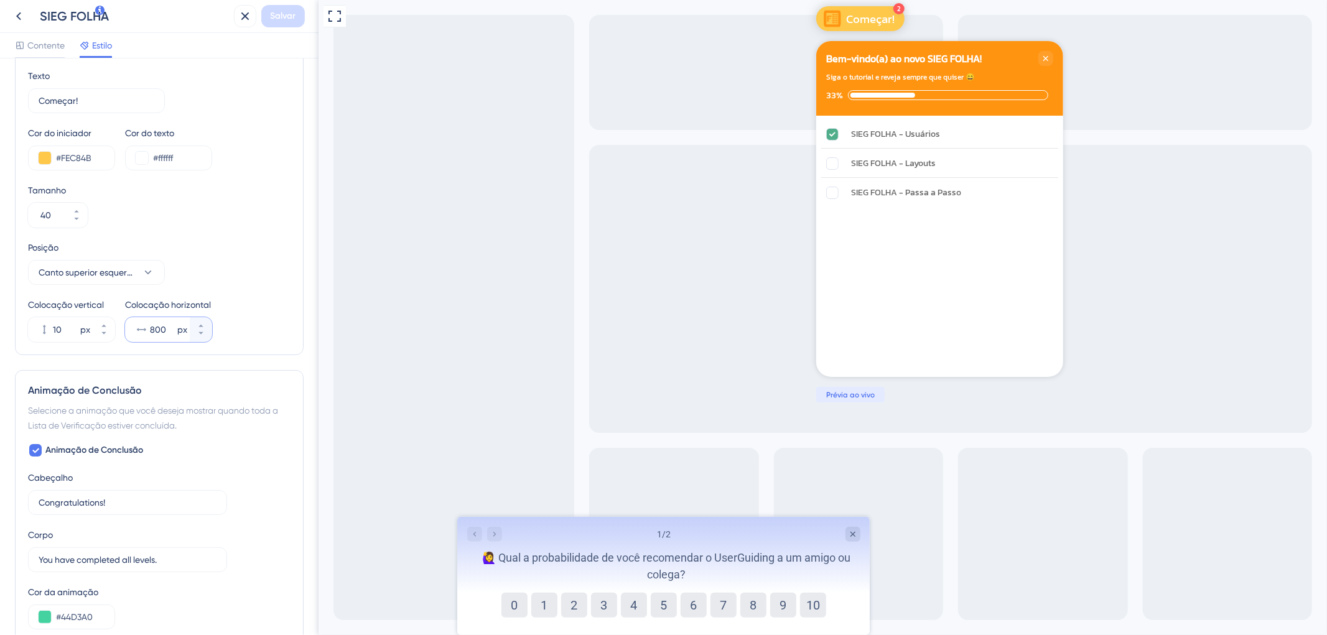
click at [160, 327] on input "800" at bounding box center [162, 329] width 25 height 15
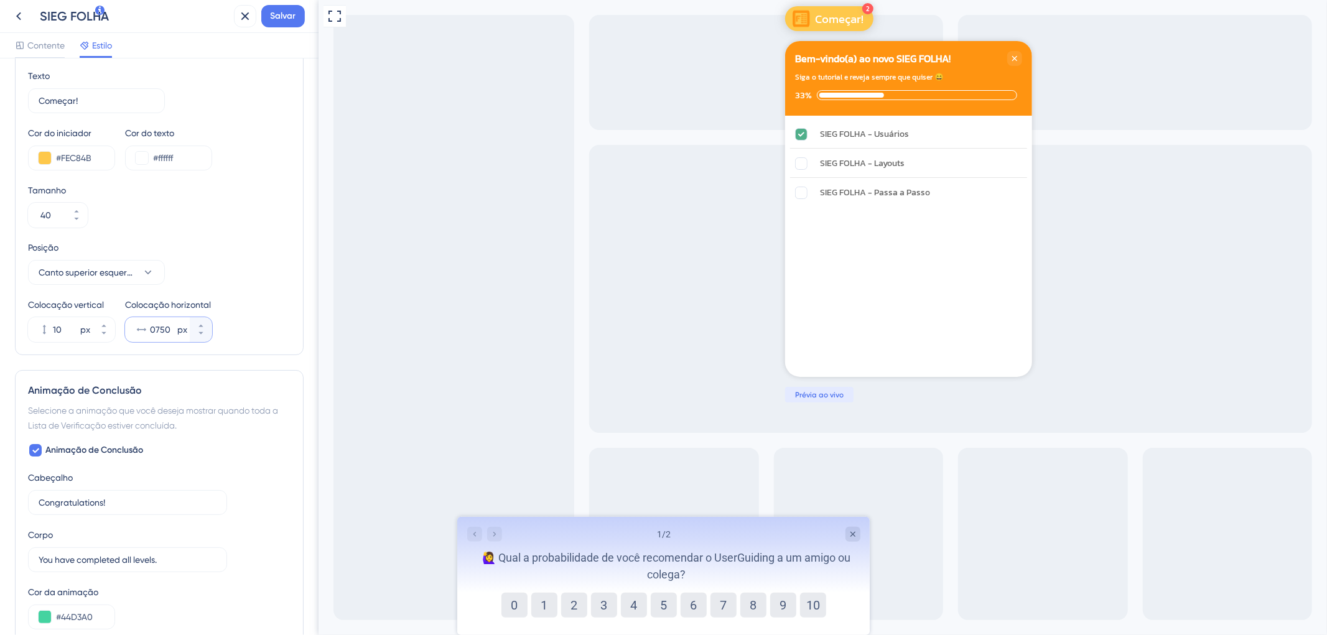
type input "0750"
click at [281, 27] on div "SIEG [PERSON_NAME]" at bounding box center [159, 16] width 319 height 33
click at [282, 22] on span "Salvar" at bounding box center [284, 16] width 26 height 15
click at [237, 23] on icon at bounding box center [236, 23] width 7 height 7
click at [17, 17] on icon at bounding box center [18, 16] width 15 height 15
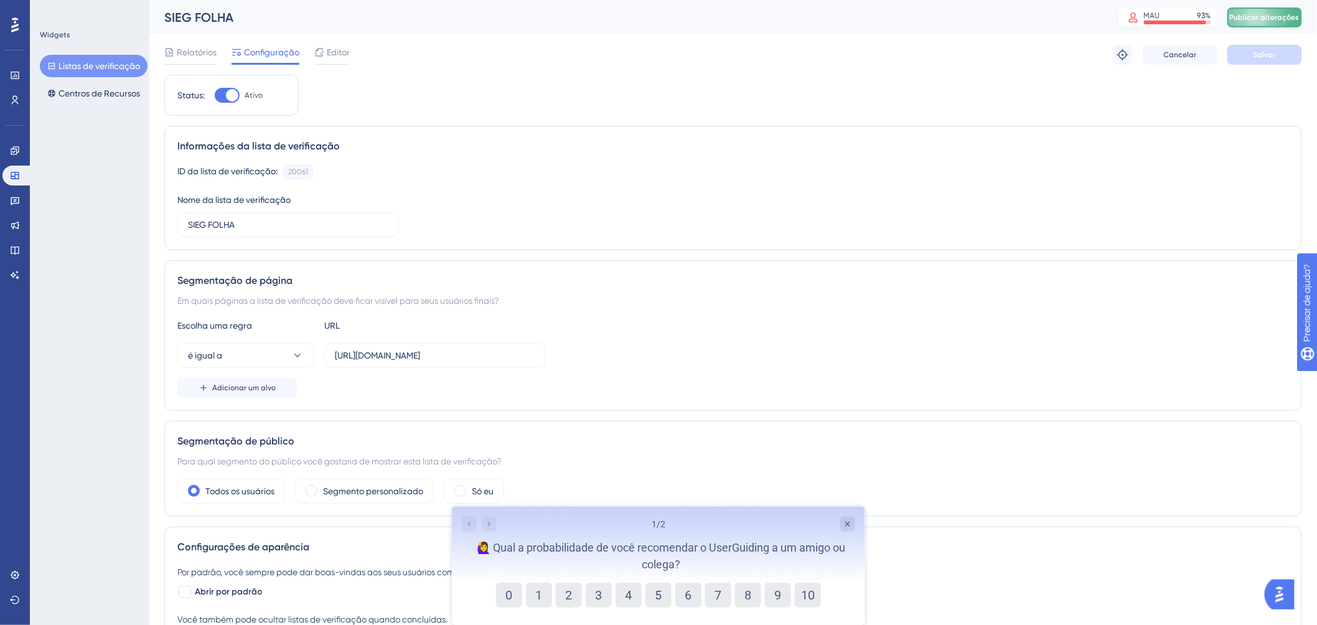
click at [1266, 11] on button "Publicar alterações" at bounding box center [1264, 17] width 75 height 20
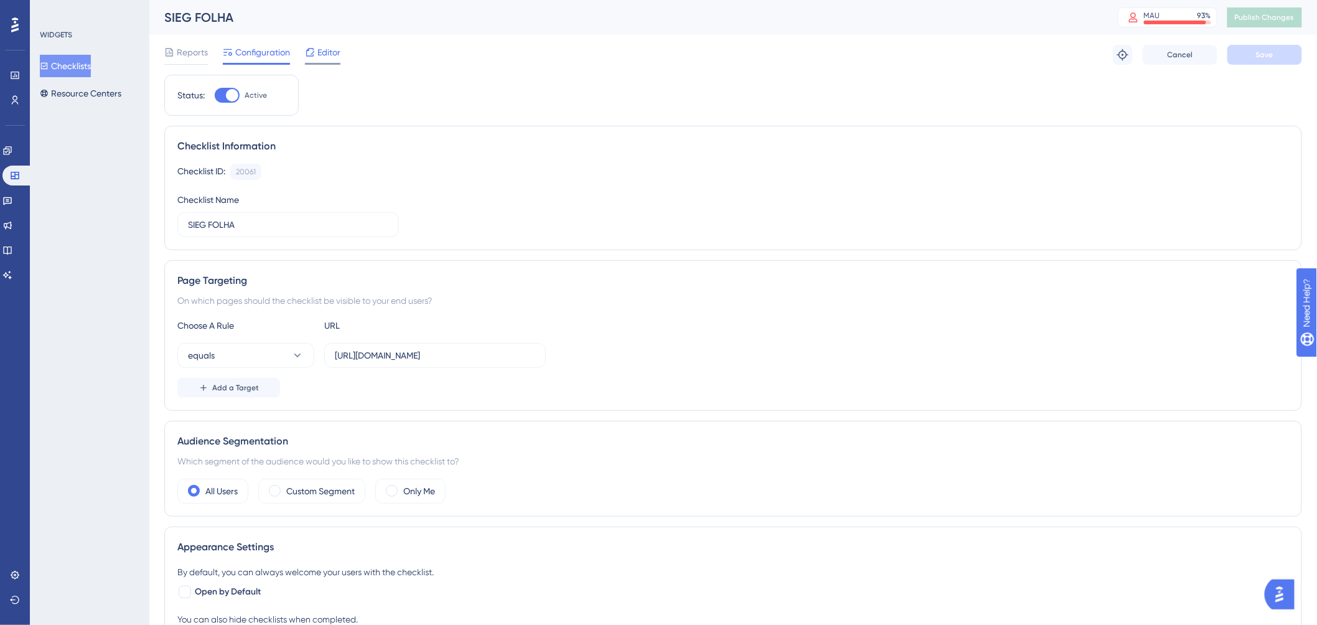
click at [334, 49] on span "Editor" at bounding box center [328, 52] width 23 height 15
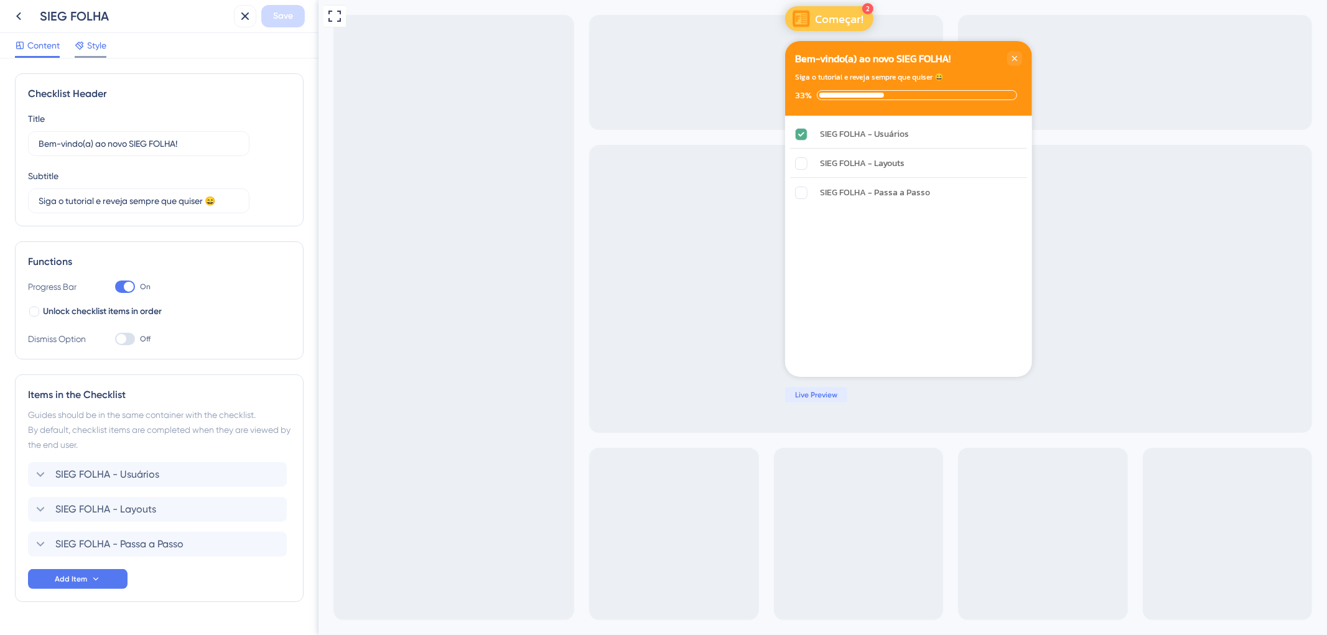
click at [98, 45] on span "Style" at bounding box center [96, 45] width 19 height 15
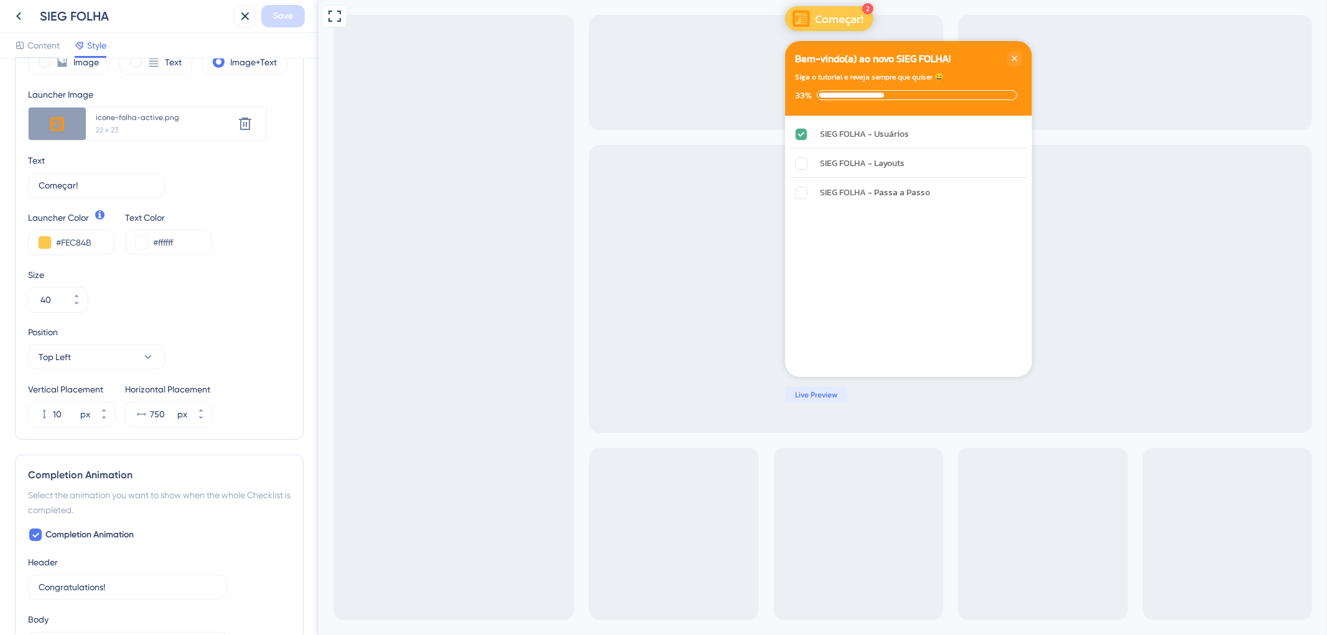
scroll to position [483, 0]
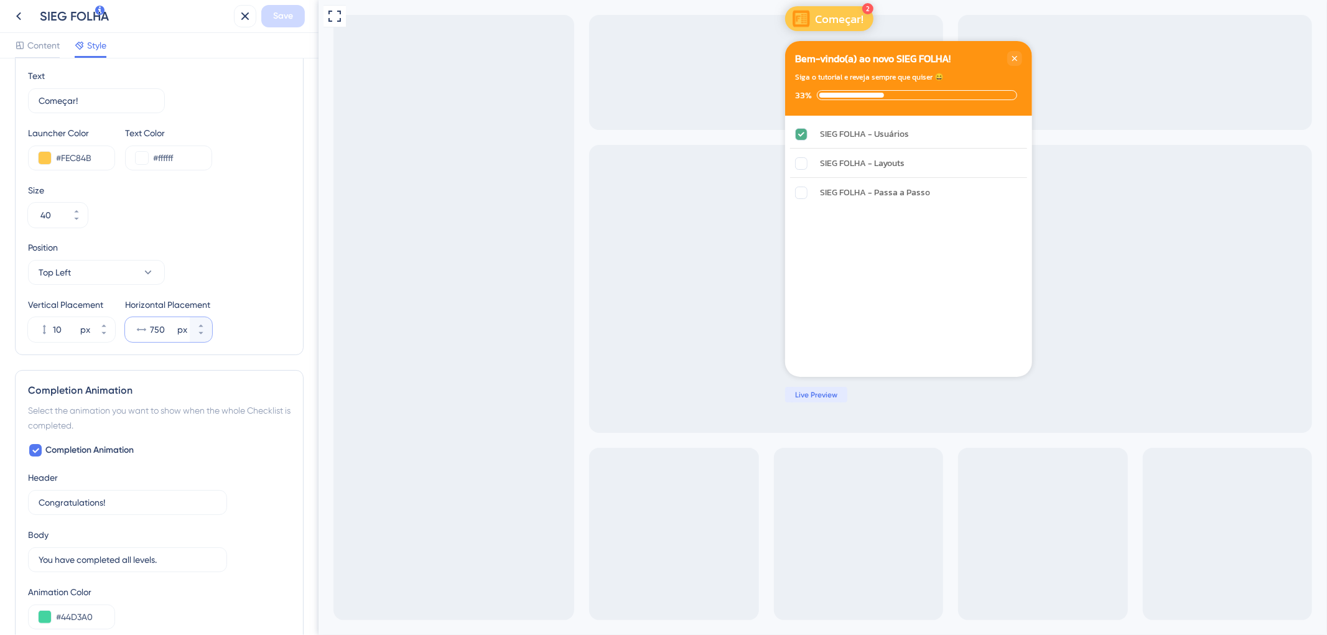
click at [163, 328] on input "750" at bounding box center [162, 329] width 25 height 15
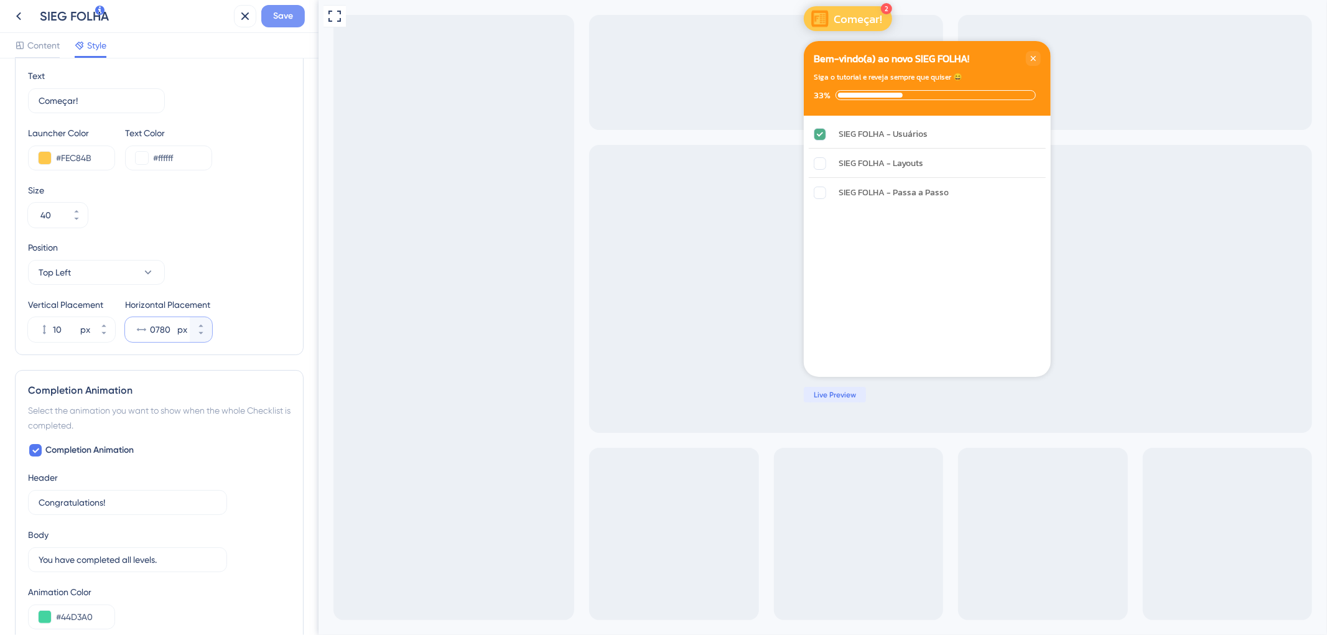
type input "0780"
click at [282, 17] on span "Save" at bounding box center [283, 16] width 20 height 15
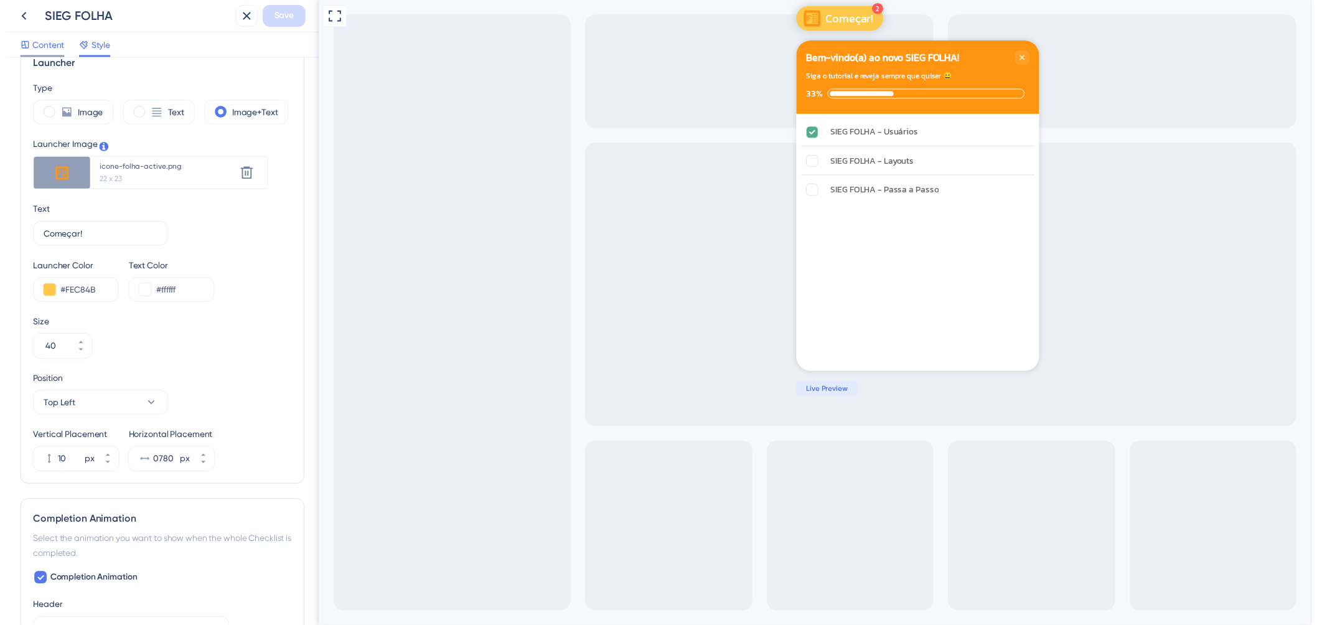
scroll to position [345, 0]
click at [14, 21] on icon at bounding box center [18, 16] width 15 height 15
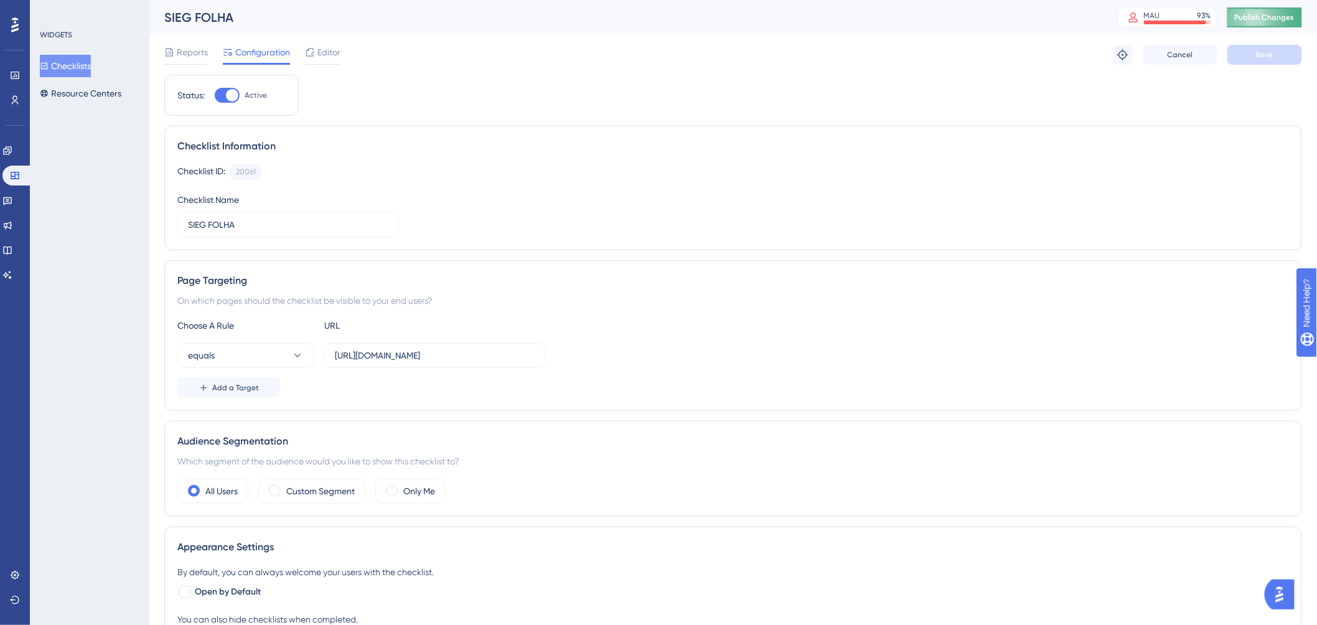
click at [1258, 17] on span "Publish Changes" at bounding box center [1264, 17] width 60 height 10
